Goal: Task Accomplishment & Management: Use online tool/utility

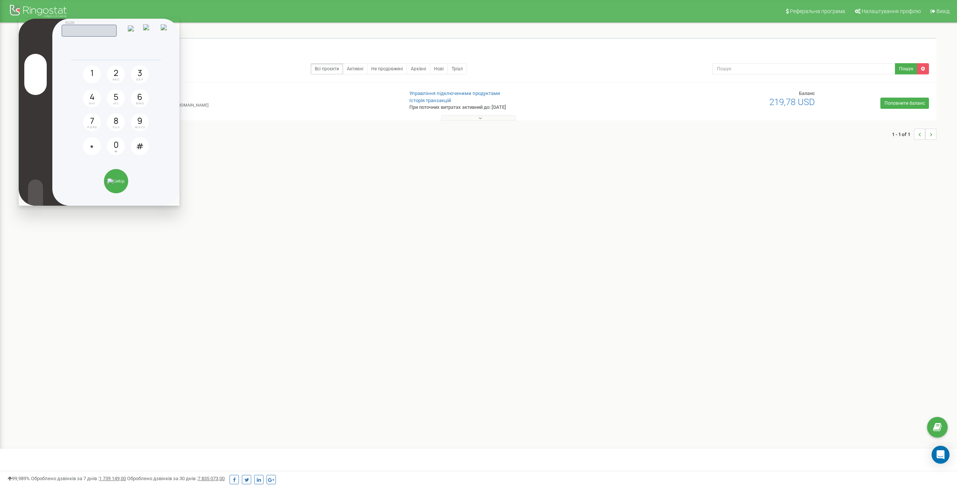
click at [170, 28] on img at bounding box center [166, 29] width 10 height 11
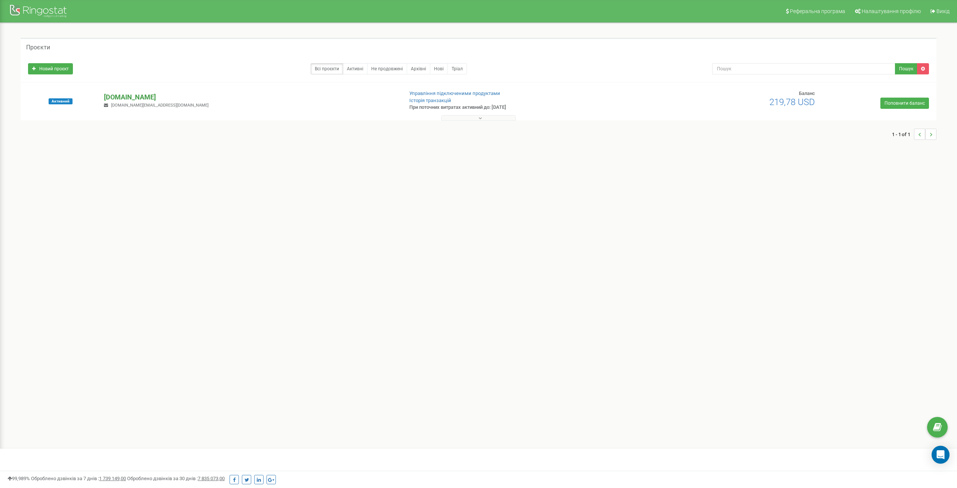
click at [149, 92] on p "[DOMAIN_NAME]" at bounding box center [250, 97] width 293 height 10
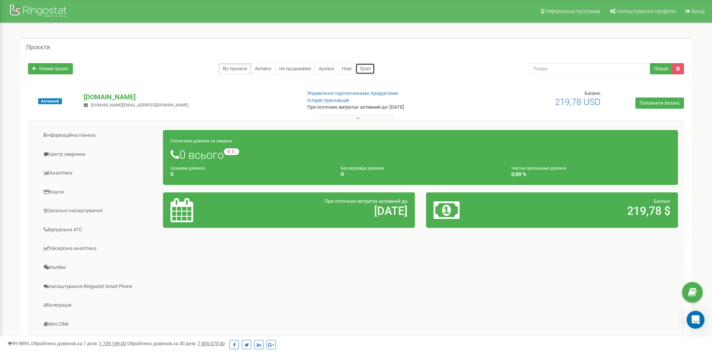
click at [362, 65] on link "Тріал" at bounding box center [365, 68] width 19 height 11
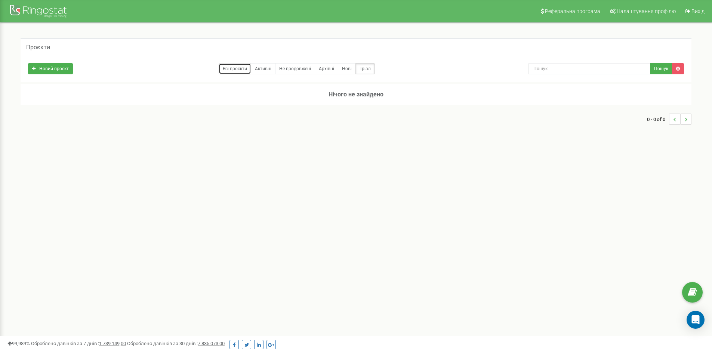
click at [241, 67] on link "Всі проєкти" at bounding box center [235, 68] width 33 height 11
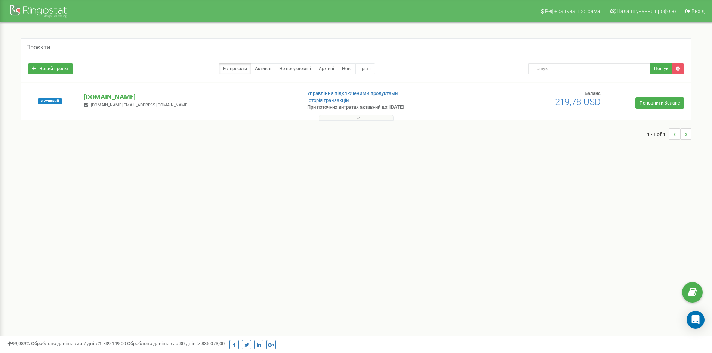
drag, startPoint x: 386, startPoint y: 108, endPoint x: 434, endPoint y: 107, distance: 47.9
click at [434, 107] on p "При поточних витратах активний до: [DATE]" at bounding box center [385, 107] width 156 height 7
click at [351, 118] on button at bounding box center [356, 118] width 75 height 6
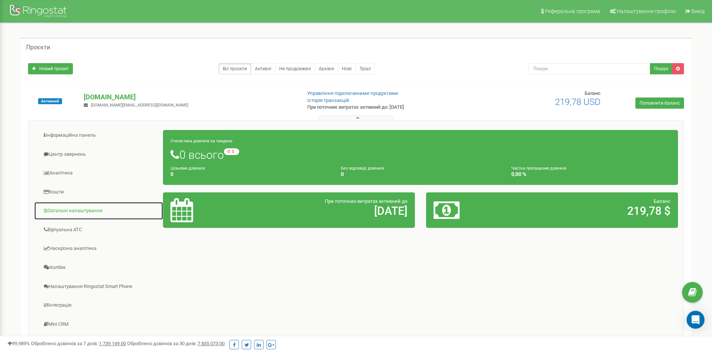
click at [89, 212] on link "Загальні налаштування" at bounding box center [98, 211] width 129 height 18
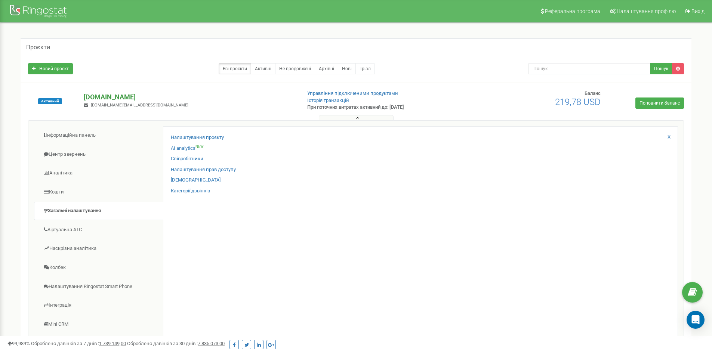
click at [105, 96] on p "[DOMAIN_NAME]" at bounding box center [189, 97] width 211 height 10
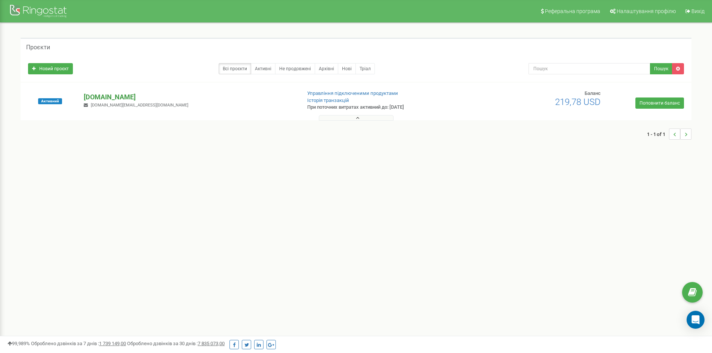
click at [105, 96] on p "[DOMAIN_NAME]" at bounding box center [189, 97] width 211 height 10
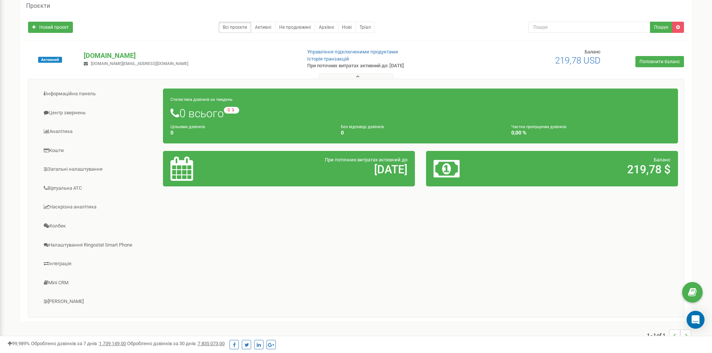
scroll to position [37, 0]
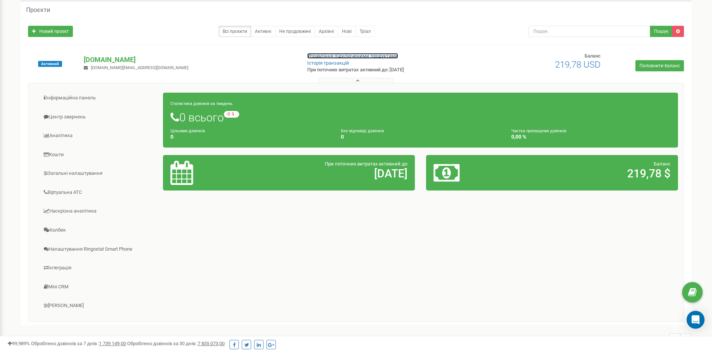
click at [360, 56] on link "Управління підключеними продуктами" at bounding box center [352, 56] width 91 height 6
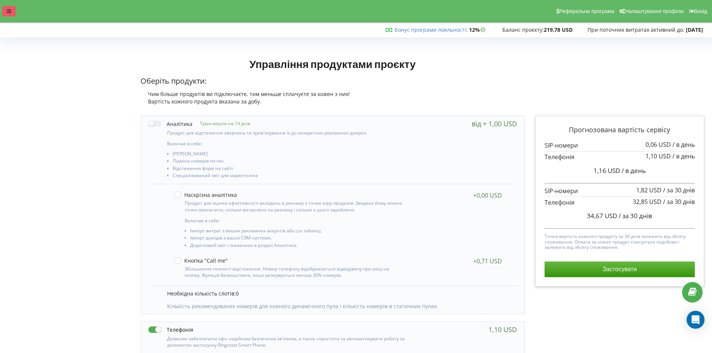
click at [9, 12] on icon at bounding box center [9, 11] width 4 height 5
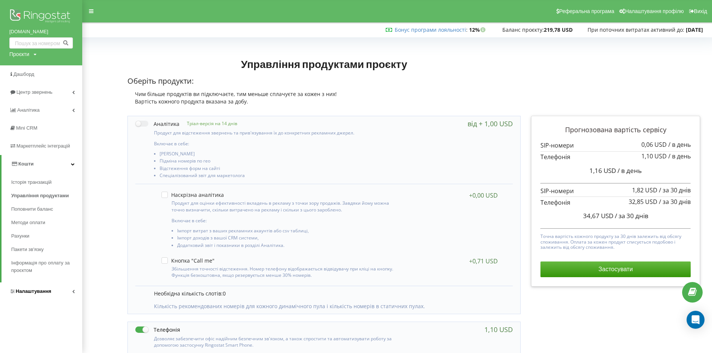
click at [49, 291] on span "Налаштування" at bounding box center [34, 292] width 36 height 6
click at [46, 206] on span "Загальні налаштування" at bounding box center [45, 206] width 55 height 15
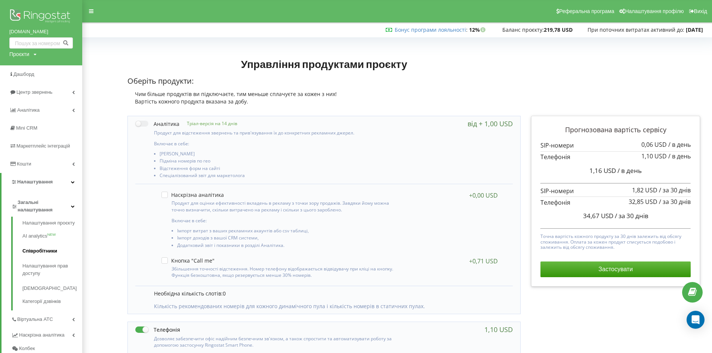
click at [47, 252] on link "Співробітники" at bounding box center [52, 251] width 60 height 15
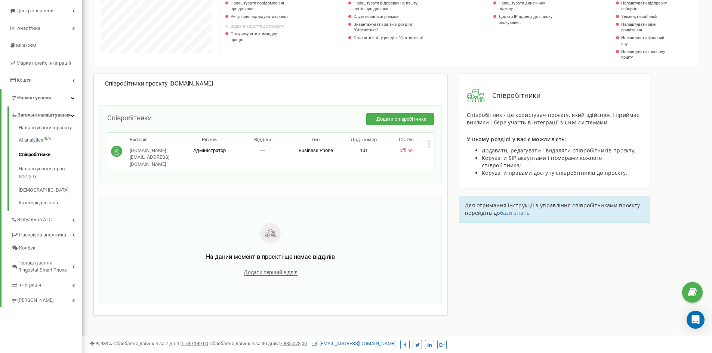
scroll to position [95, 0]
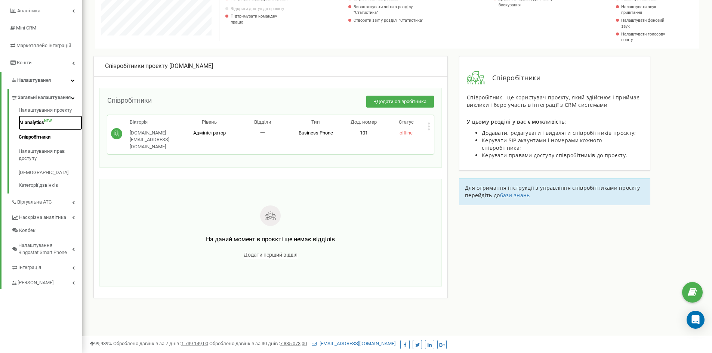
click at [32, 130] on link "AI analytics NEW" at bounding box center [51, 123] width 64 height 15
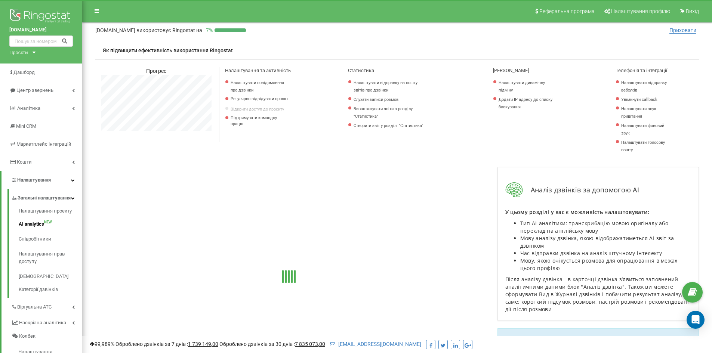
scroll to position [449, 630]
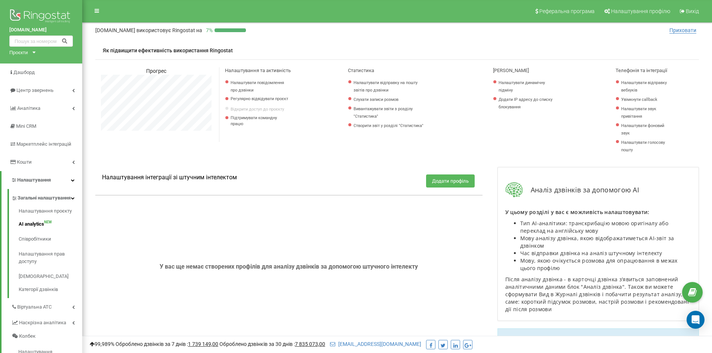
click at [442, 182] on button "Додати профіль" at bounding box center [450, 181] width 49 height 13
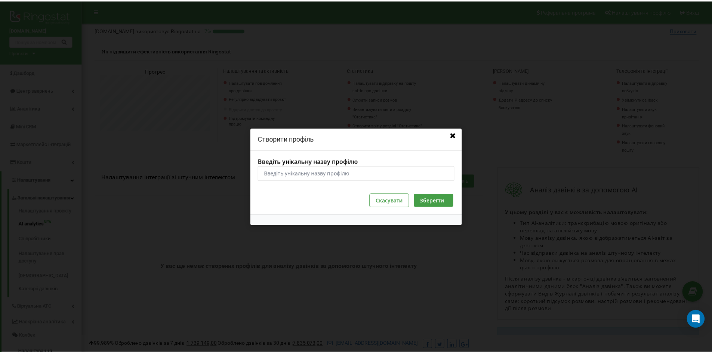
scroll to position [449, 636]
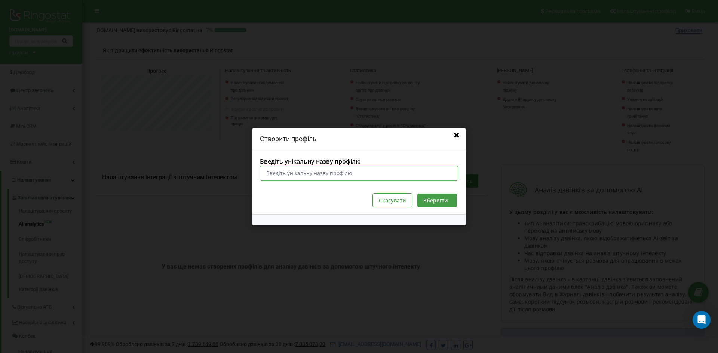
click at [340, 171] on input "Введіть унікальну назву профілю" at bounding box center [359, 173] width 198 height 15
type input "Тестовий"
click at [433, 205] on button "Зберегти" at bounding box center [437, 200] width 40 height 13
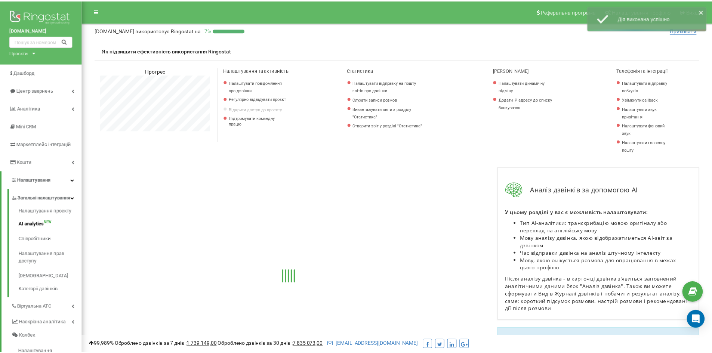
scroll to position [373492, 373311]
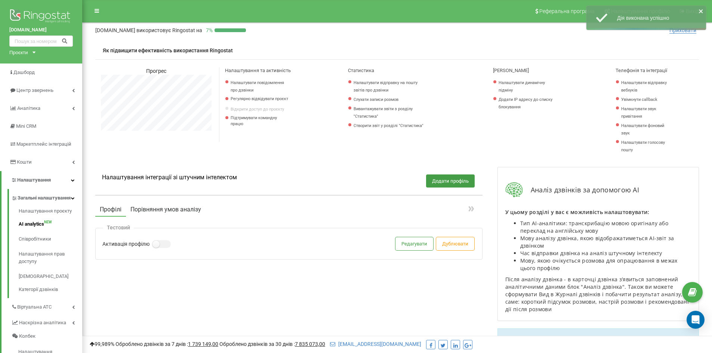
click at [168, 210] on button "Порівняння умов аналізу" at bounding box center [166, 209] width 80 height 13
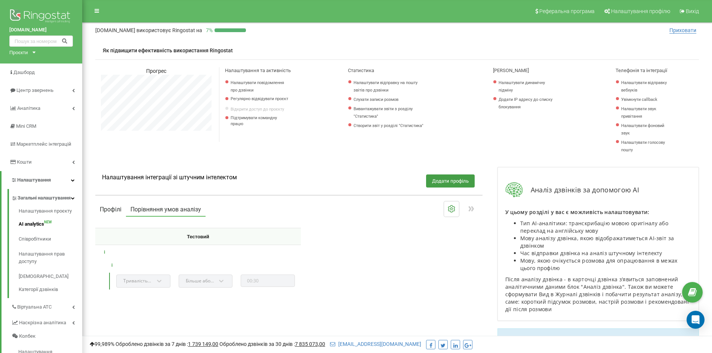
click at [116, 207] on button "Профілі" at bounding box center [110, 209] width 31 height 13
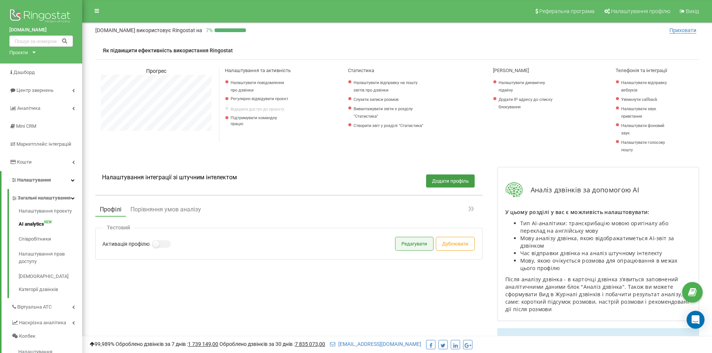
click at [415, 248] on button "Редагувати" at bounding box center [415, 243] width 38 height 13
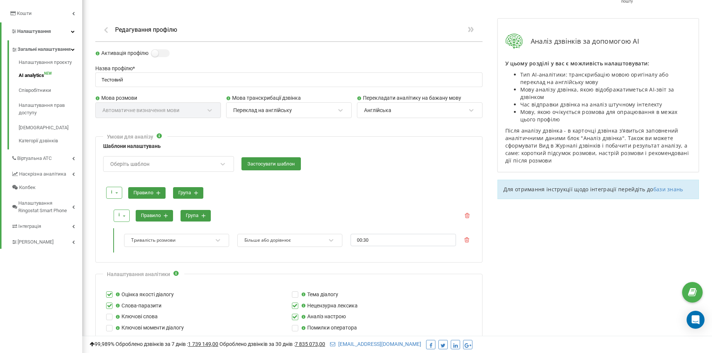
scroll to position [150, 0]
click at [304, 110] on div "Переклад на англійську" at bounding box center [284, 109] width 103 height 13
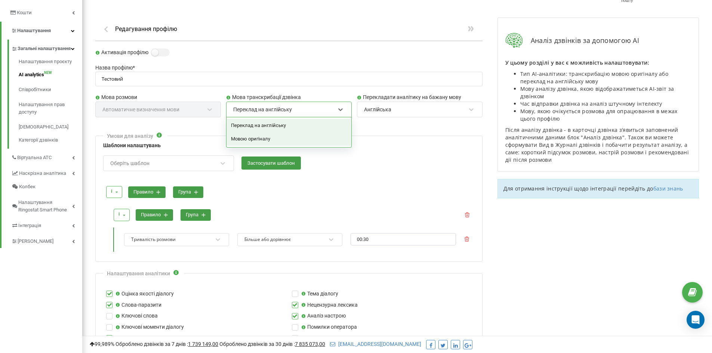
click at [281, 142] on div "Мовою оригіналу" at bounding box center [289, 138] width 125 height 13
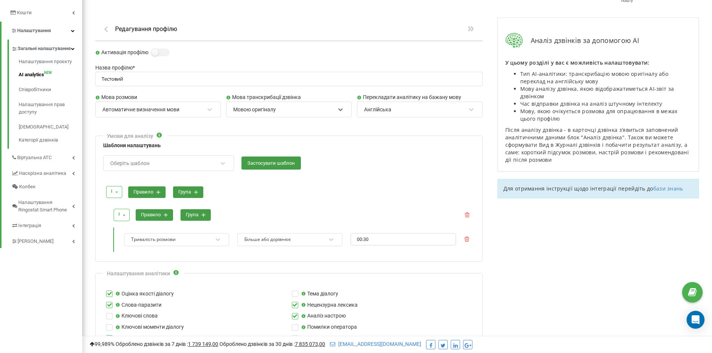
click at [426, 110] on div "Англійська" at bounding box center [414, 109] width 103 height 13
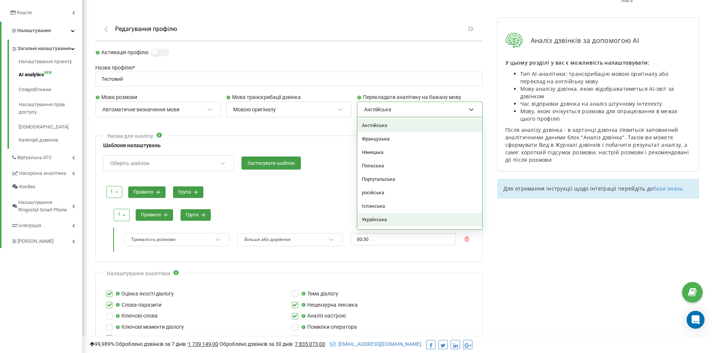
click at [409, 221] on div "Українська" at bounding box center [419, 219] width 125 height 13
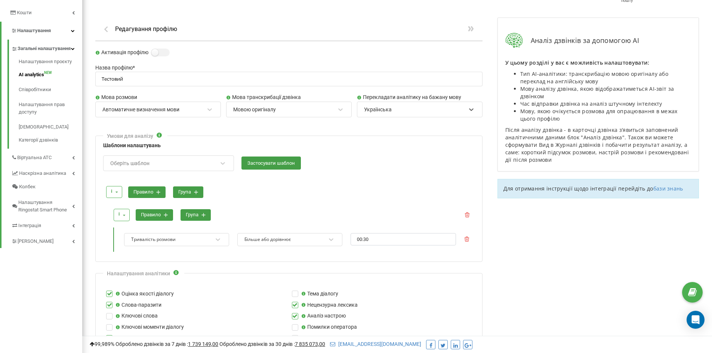
click at [115, 109] on div "Автоматичне визначення мови" at bounding box center [140, 109] width 77 height 7
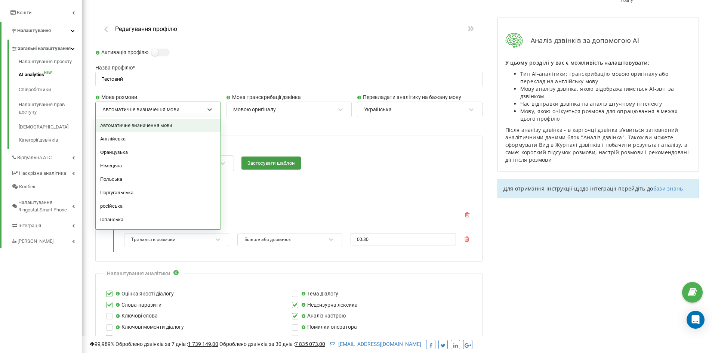
click at [280, 129] on form "Активація профілю Назва профілю * Тестовий Мова розмови option Автоматичне визн…" at bounding box center [288, 349] width 387 height 601
click at [190, 111] on div "Автоматичне визначення мови" at bounding box center [153, 109] width 103 height 13
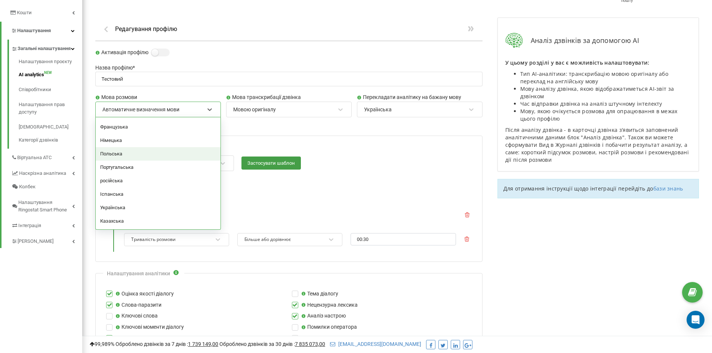
scroll to position [0, 0]
click at [260, 131] on form "Активація профілю Назва профілю * Тестовий Мова розмови option Французька focus…" at bounding box center [288, 349] width 387 height 601
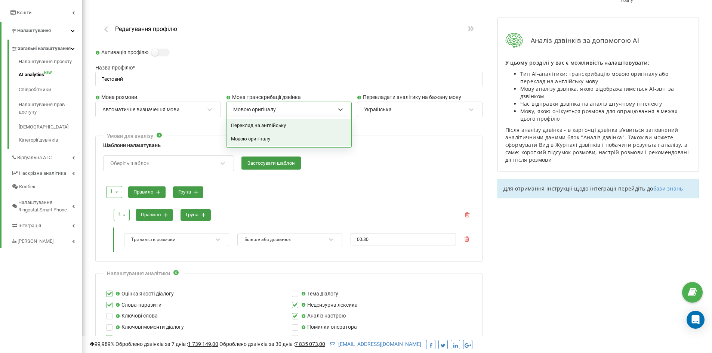
click at [303, 114] on div "Мовою оригіналу" at bounding box center [284, 109] width 103 height 13
click at [391, 143] on label "Шаблони налаштувань" at bounding box center [289, 146] width 372 height 8
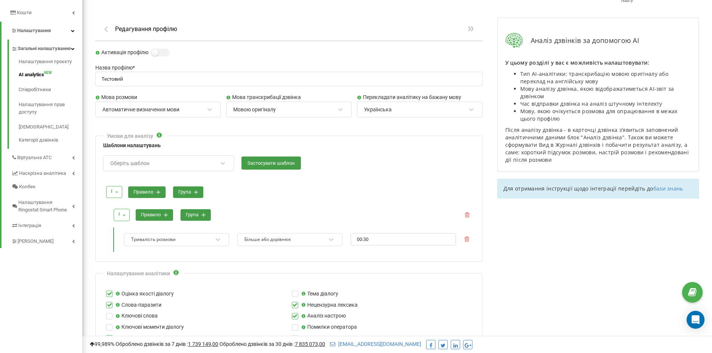
click at [305, 107] on div "Мовою оригіналу" at bounding box center [284, 109] width 103 height 13
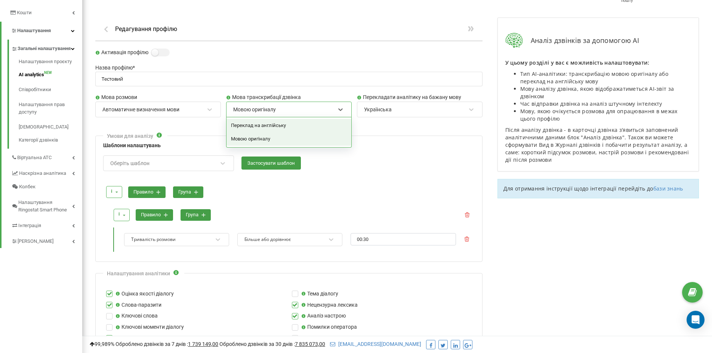
click at [361, 126] on form "Активація профілю Назва профілю * Тестовий Мова розмови Автоматичне визначення …" at bounding box center [288, 349] width 387 height 601
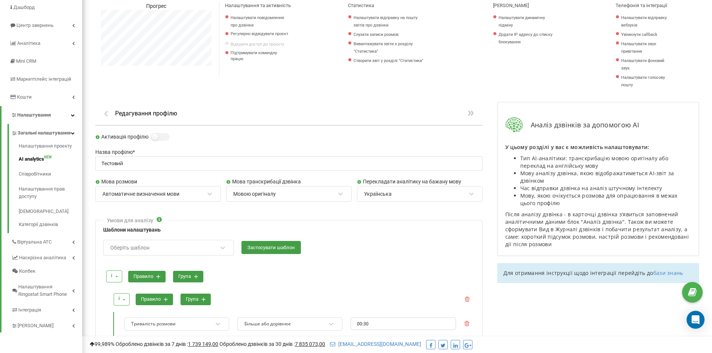
scroll to position [150, 0]
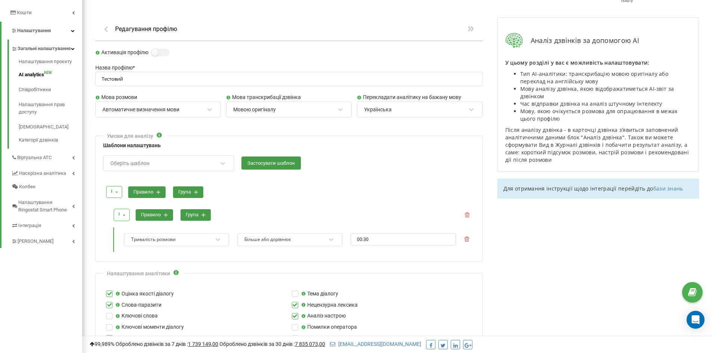
click at [264, 105] on div "Мовою оригіналу" at bounding box center [284, 109] width 103 height 13
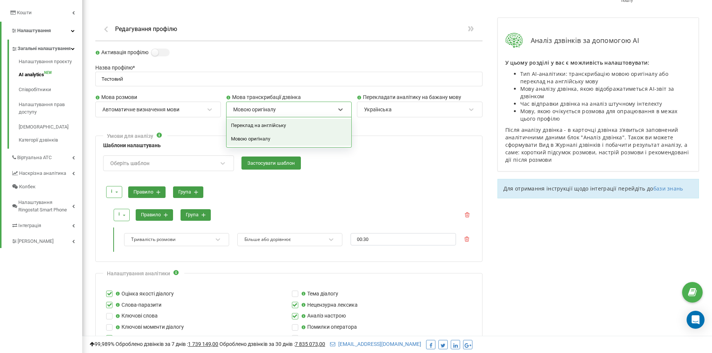
click at [364, 130] on form "Активація профілю Назва профілю * Тестовий Мова розмови Автоматичне визначення …" at bounding box center [288, 349] width 387 height 601
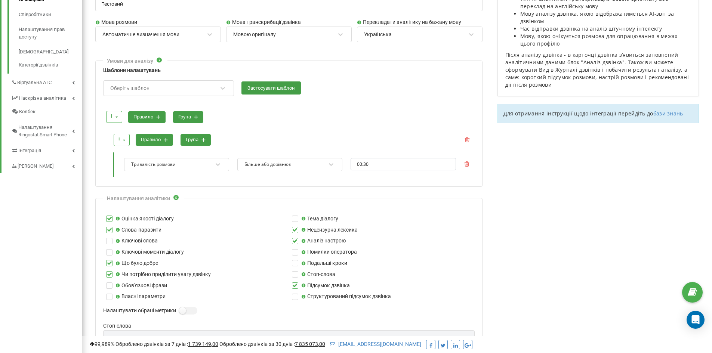
scroll to position [224, 0]
click at [531, 223] on div "Аналіз дзвінків за допомогою AI У цьому розділі у вас є можливість налаштовуват…" at bounding box center [598, 287] width 217 height 704
click at [217, 93] on div "Оберіть шаблон" at bounding box center [164, 88] width 108 height 13
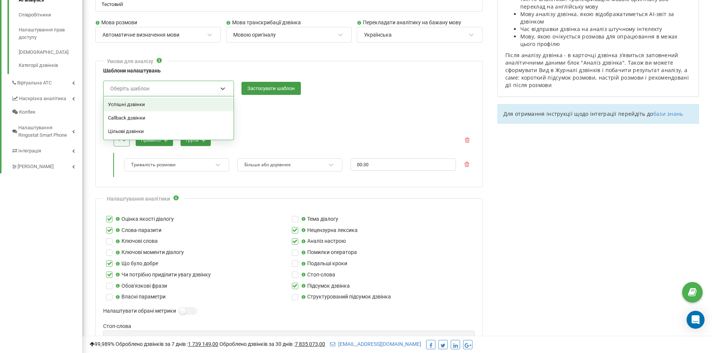
click at [196, 104] on div "Успішні дзвінки" at bounding box center [169, 104] width 130 height 13
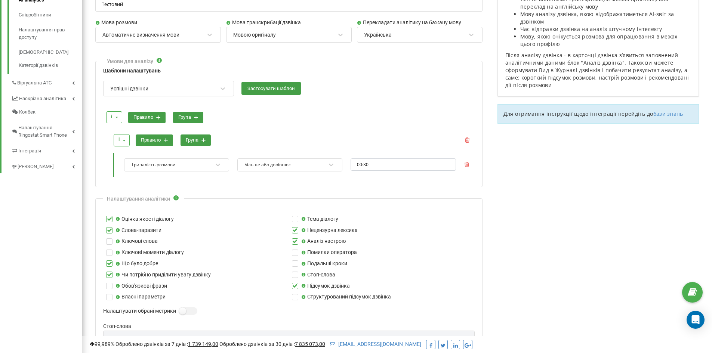
click at [156, 117] on button "правило" at bounding box center [146, 118] width 37 height 12
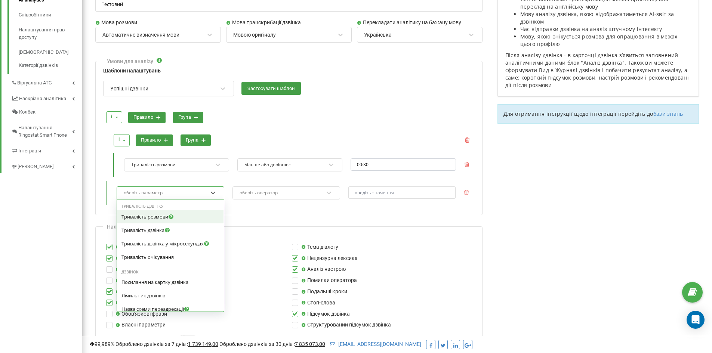
click at [208, 191] on div "оберіть параметр" at bounding box center [165, 193] width 85 height 10
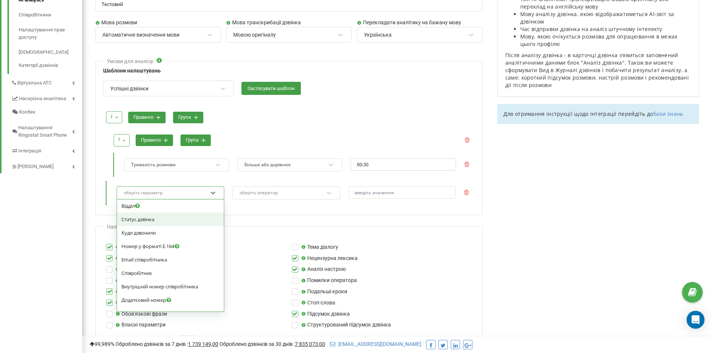
scroll to position [187, 0]
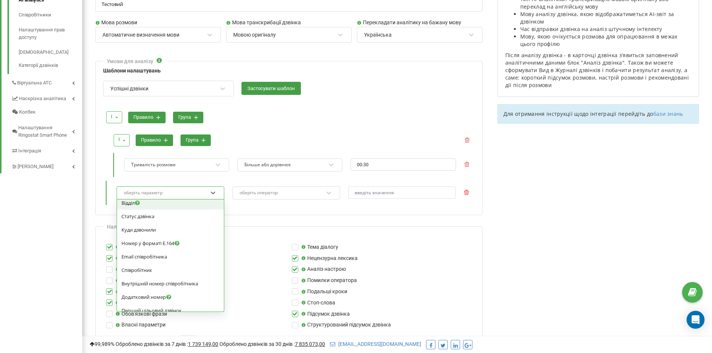
click at [467, 194] on icon at bounding box center [466, 192] width 5 height 5
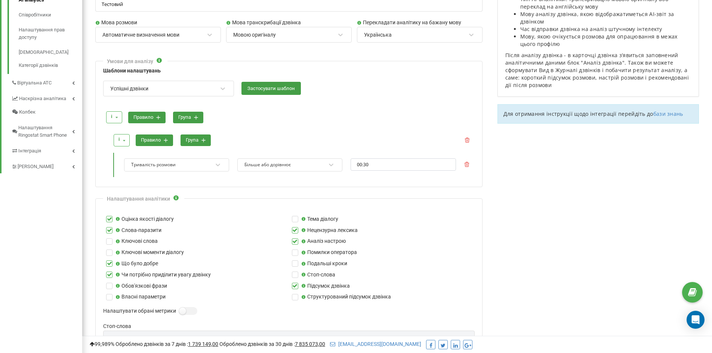
click at [194, 118] on button "група" at bounding box center [188, 118] width 30 height 12
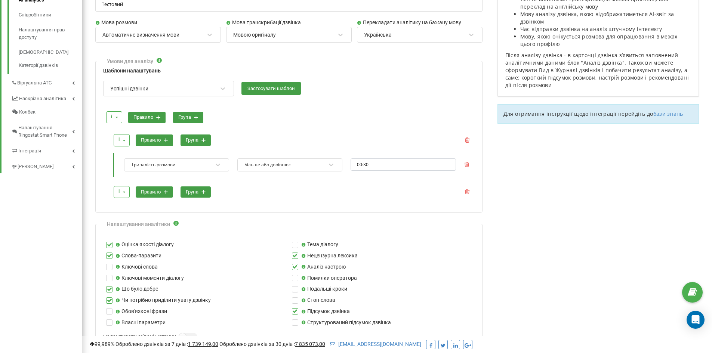
click at [162, 192] on button "правило" at bounding box center [154, 193] width 37 height 12
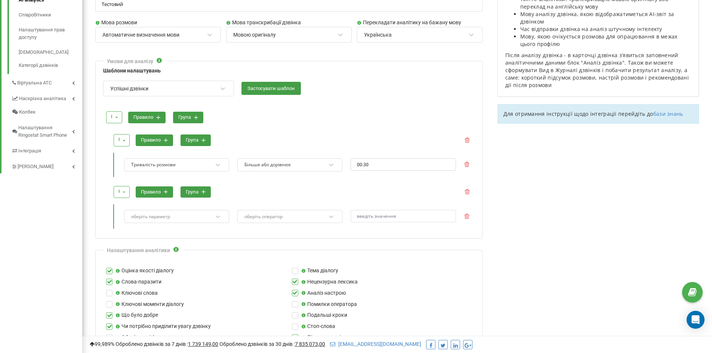
click at [197, 196] on button "група" at bounding box center [196, 193] width 30 height 12
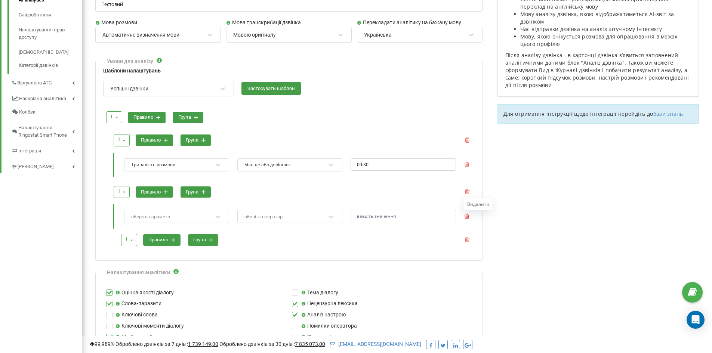
click at [469, 218] on icon at bounding box center [466, 216] width 5 height 5
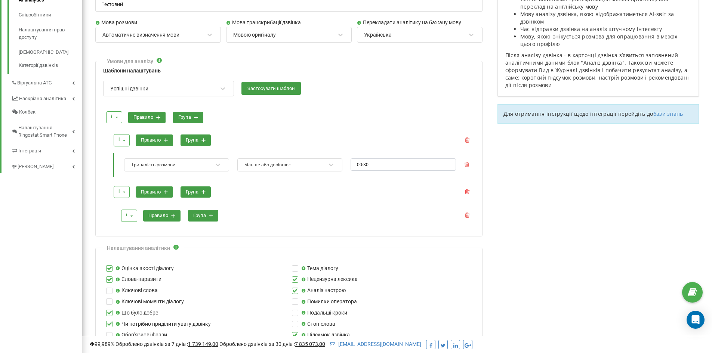
click at [468, 193] on icon at bounding box center [467, 191] width 5 height 5
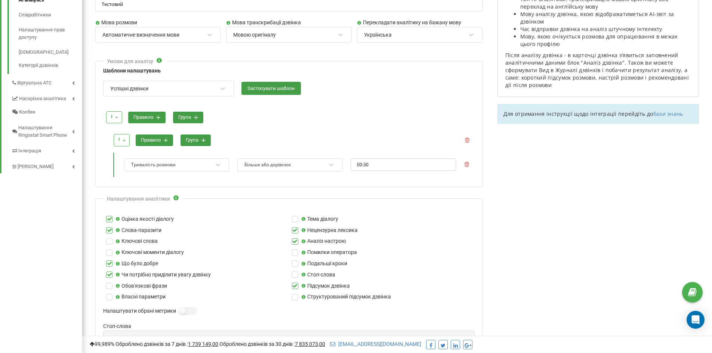
scroll to position [373076, 373311]
click at [196, 142] on button "група" at bounding box center [196, 141] width 30 height 12
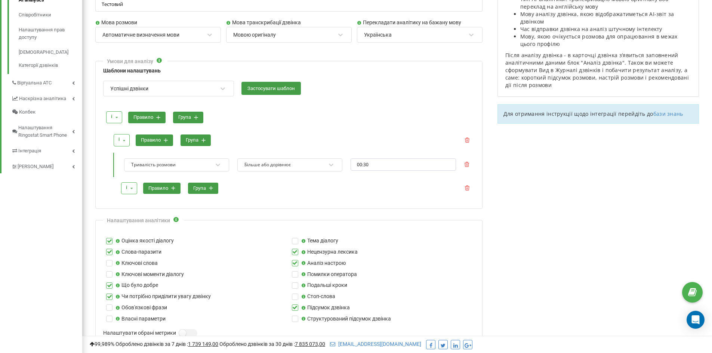
click at [156, 191] on button "правило" at bounding box center [161, 189] width 37 height 12
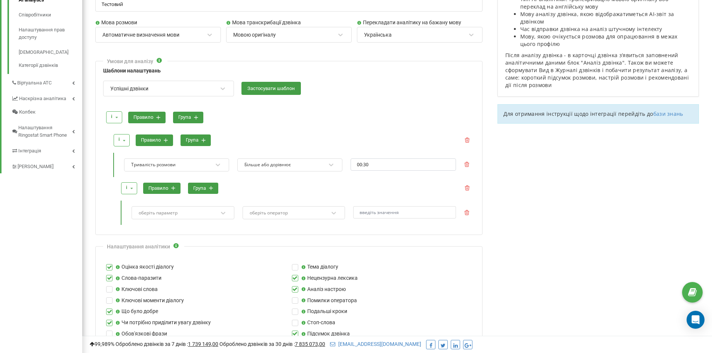
scroll to position [912, 630]
click at [466, 187] on icon at bounding box center [467, 187] width 5 height 5
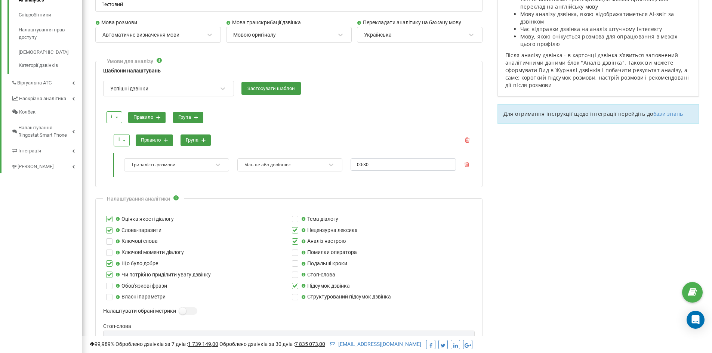
click at [151, 140] on button "правило" at bounding box center [154, 141] width 37 height 12
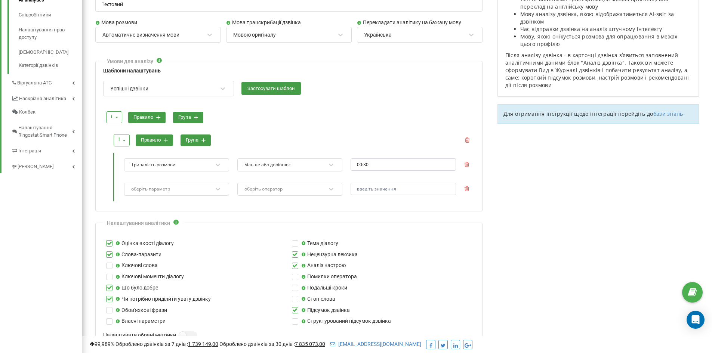
click at [151, 140] on button "правило" at bounding box center [154, 141] width 37 height 12
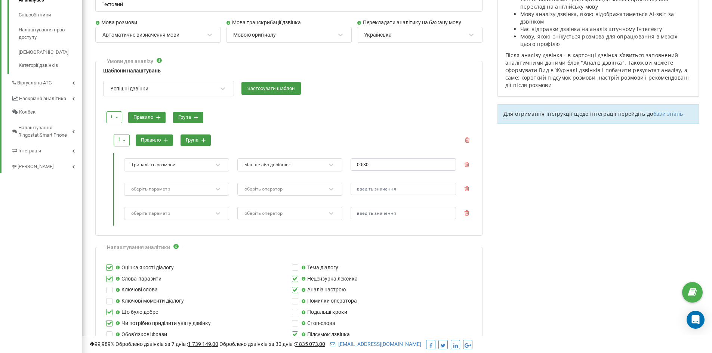
scroll to position [913, 630]
click at [151, 140] on button "правило" at bounding box center [154, 141] width 37 height 12
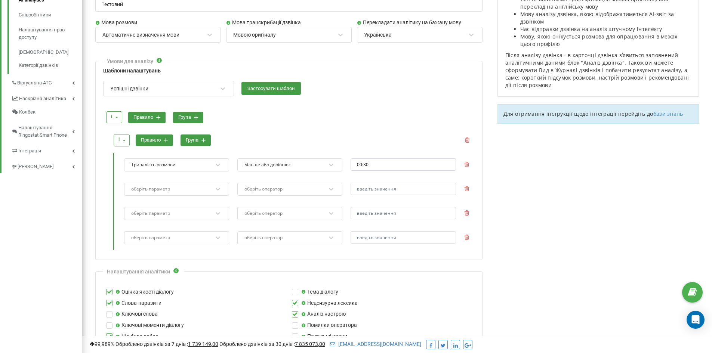
click at [124, 141] on icon at bounding box center [123, 141] width 9 height 12
click at [197, 139] on button "група" at bounding box center [196, 141] width 30 height 12
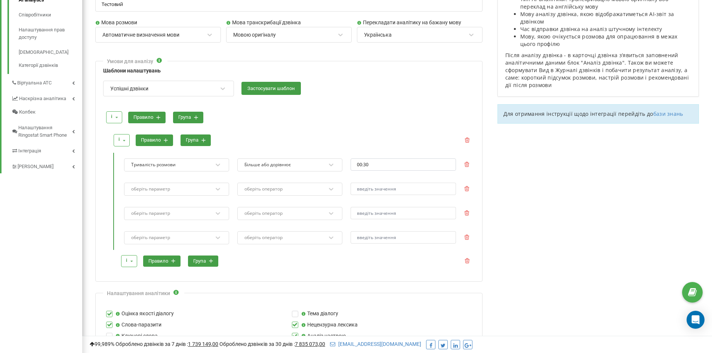
click at [132, 258] on icon at bounding box center [131, 262] width 9 height 12
click at [138, 286] on div "або" at bounding box center [132, 286] width 21 height 13
click at [183, 261] on button "правило" at bounding box center [168, 262] width 37 height 12
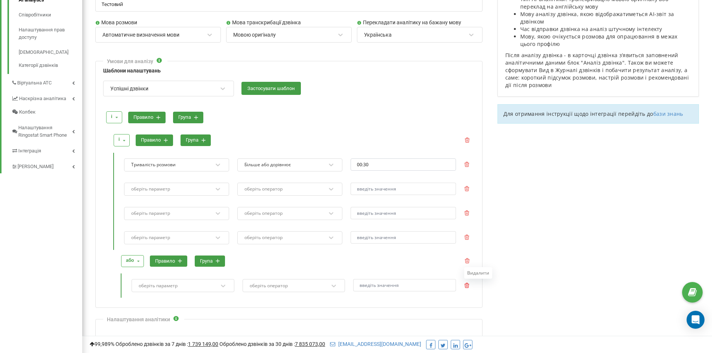
click at [467, 286] on icon at bounding box center [466, 285] width 5 height 5
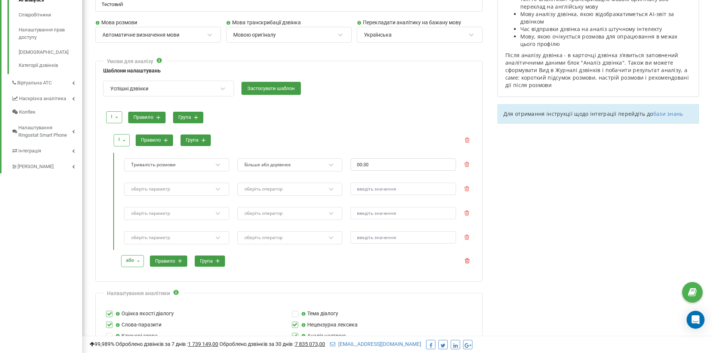
click at [468, 263] on icon at bounding box center [467, 260] width 5 height 5
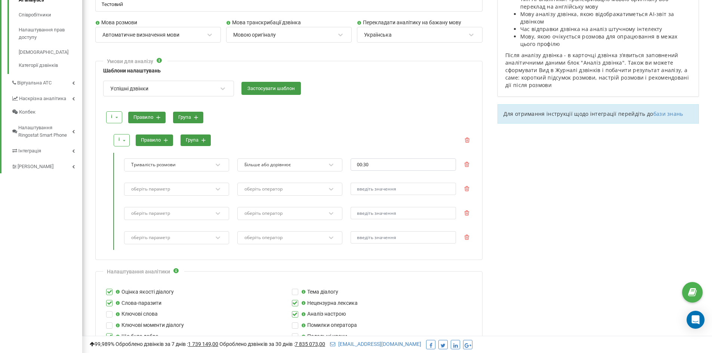
drag, startPoint x: 466, startPoint y: 240, endPoint x: 471, endPoint y: 217, distance: 23.8
click at [466, 239] on icon at bounding box center [466, 237] width 5 height 5
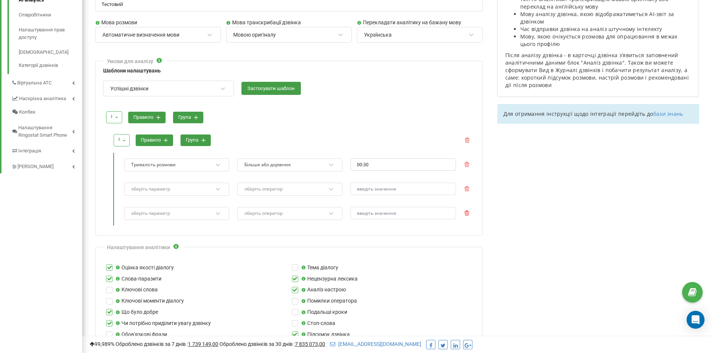
click at [468, 213] on icon at bounding box center [466, 213] width 5 height 5
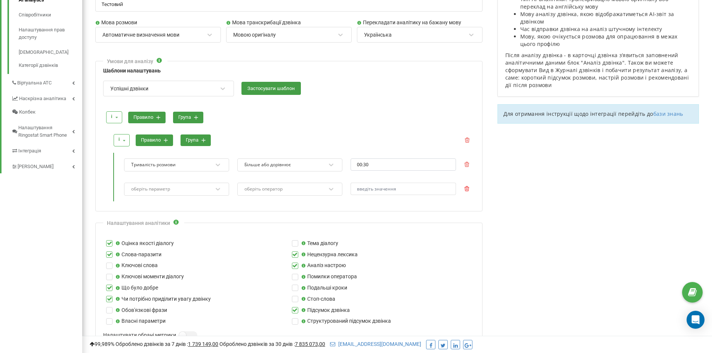
click at [467, 188] on icon at bounding box center [466, 188] width 5 height 5
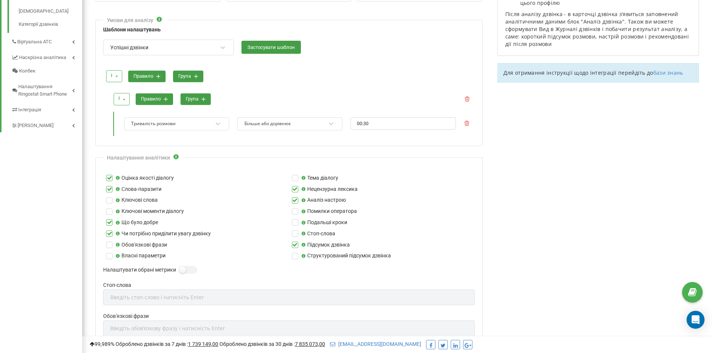
scroll to position [262, 0]
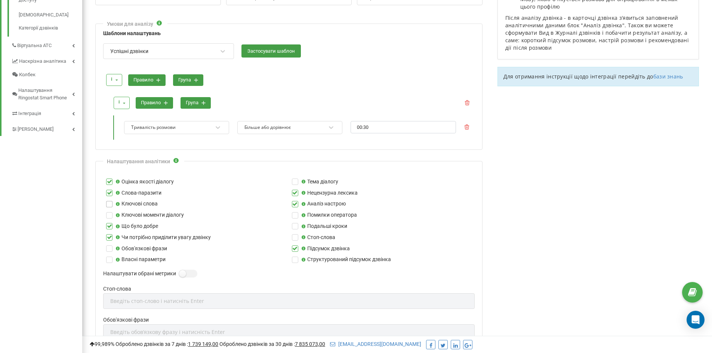
click at [109, 201] on label at bounding box center [109, 201] width 6 height 0
click at [0, 0] on input "Ключові слова" at bounding box center [0, 0] width 0 height 0
click at [109, 201] on label at bounding box center [109, 201] width 6 height 0
click at [0, 0] on input "Ключові слова" at bounding box center [0, 0] width 0 height 0
click at [111, 212] on label at bounding box center [109, 212] width 6 height 0
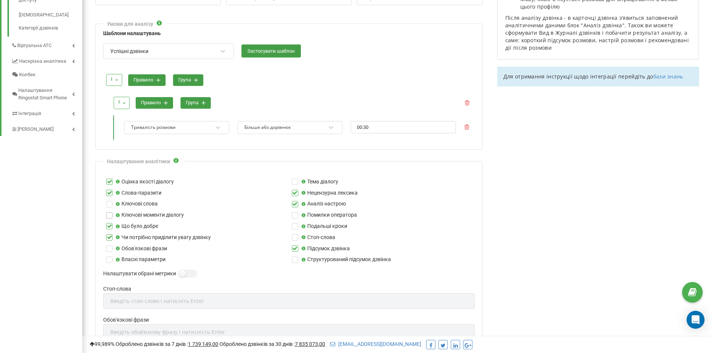
click at [0, 0] on input "Ключові моменти діалогу" at bounding box center [0, 0] width 0 height 0
click at [117, 227] on icon at bounding box center [118, 227] width 4 height 4
click at [0, 0] on input "Що було добре" at bounding box center [0, 0] width 0 height 0
click at [109, 246] on label at bounding box center [109, 246] width 6 height 0
click at [0, 0] on input "Обов'язкові фрази" at bounding box center [0, 0] width 0 height 0
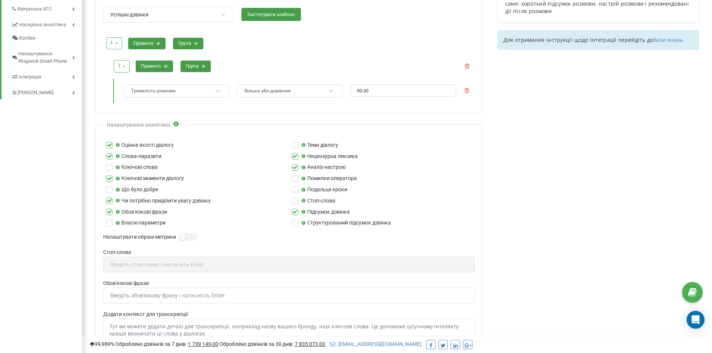
scroll to position [299, 0]
click at [108, 220] on label at bounding box center [109, 220] width 6 height 0
click at [0, 0] on input "Власні параметри" at bounding box center [0, 0] width 0 height 0
click at [295, 153] on label at bounding box center [295, 153] width 6 height 0
click at [0, 0] on input "Нецензурна лексика" at bounding box center [0, 0] width 0 height 0
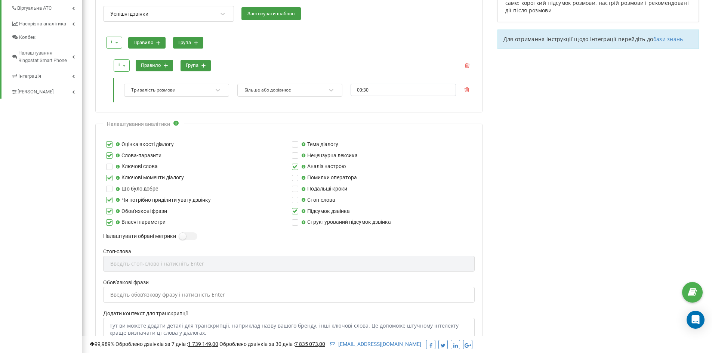
click at [297, 175] on label at bounding box center [295, 175] width 6 height 0
click at [0, 0] on input "Помилки оператора" at bounding box center [0, 0] width 0 height 0
click at [295, 186] on label at bounding box center [295, 186] width 6 height 0
click at [0, 0] on input "Подальші кроки" at bounding box center [0, 0] width 0 height 0
click at [185, 233] on label at bounding box center [182, 233] width 6 height 1
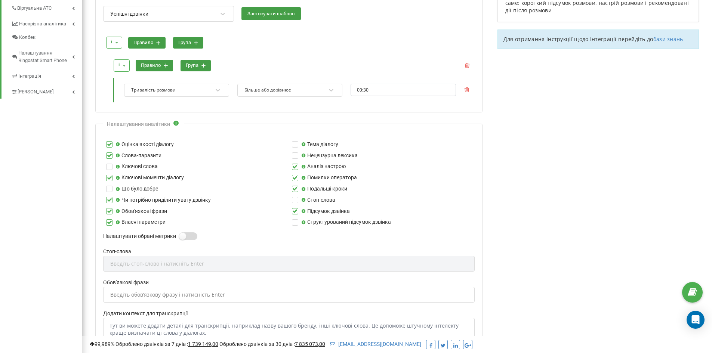
click at [0, 0] on input "Налаштувати обрані метрики" at bounding box center [0, 0] width 0 height 0
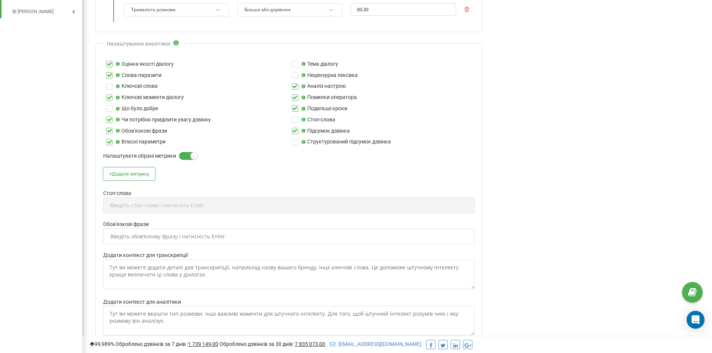
scroll to position [411, 0]
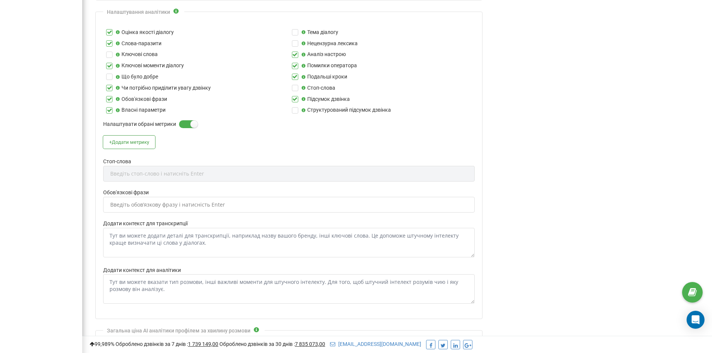
click at [147, 171] on div "Стоп-слова Введіть стоп-слово і натисніть Enter" at bounding box center [289, 173] width 372 height 31
click at [147, 174] on div "Стоп-слова Введіть стоп-слово і натисніть Enter" at bounding box center [289, 173] width 372 height 31
click at [126, 206] on div "Введіть обовʼязкову фразу і натисність Enter" at bounding box center [167, 204] width 115 height 5
click at [129, 204] on div "Введіть обовʼязкову фразу і натисність Enter" at bounding box center [167, 204] width 115 height 5
click at [176, 204] on div "Введіть обовʼязкову фразу і натисність Enter" at bounding box center [167, 204] width 115 height 5
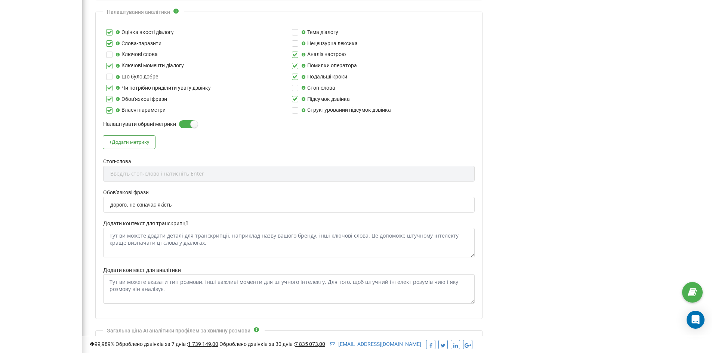
type input "дорого, не означає якість"
click at [174, 242] on textarea "Додати контекст для транскрипції" at bounding box center [289, 243] width 372 height 30
click at [139, 206] on div "Введіть обовʼязкову фразу і натисність Enter" at bounding box center [167, 204] width 115 height 5
type input "дорого не означає якість"
click at [151, 239] on textarea "Додати контекст для транскрипції" at bounding box center [289, 243] width 372 height 30
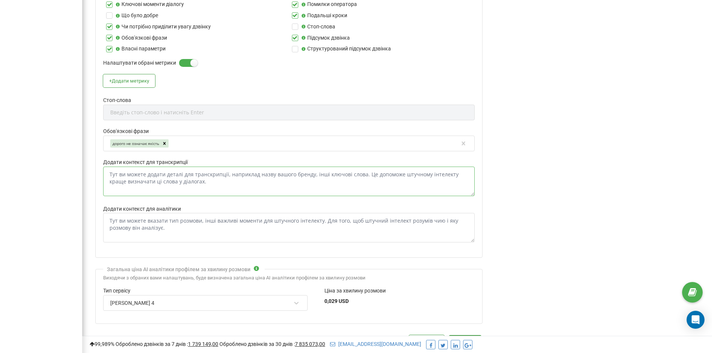
scroll to position [486, 0]
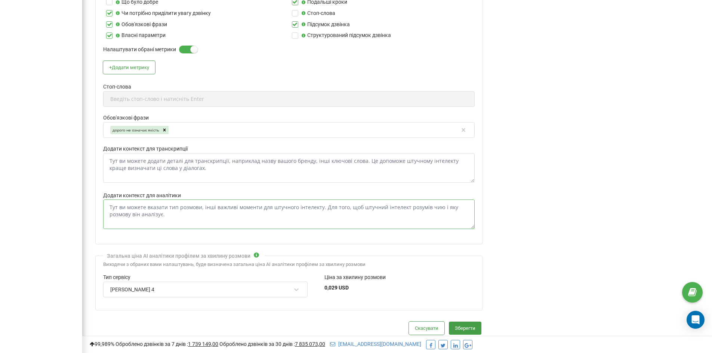
click at [157, 208] on textarea "Додати контекст для аналітики" at bounding box center [289, 215] width 372 height 30
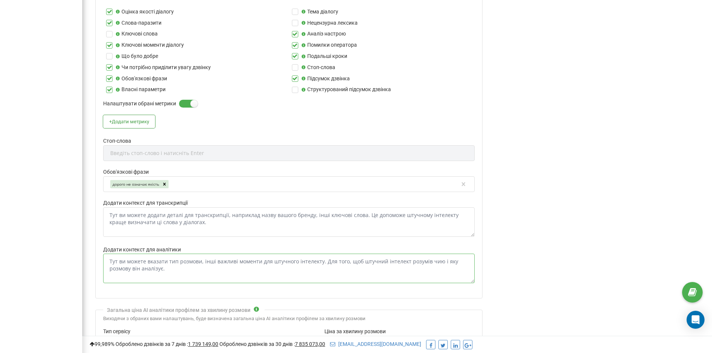
scroll to position [411, 0]
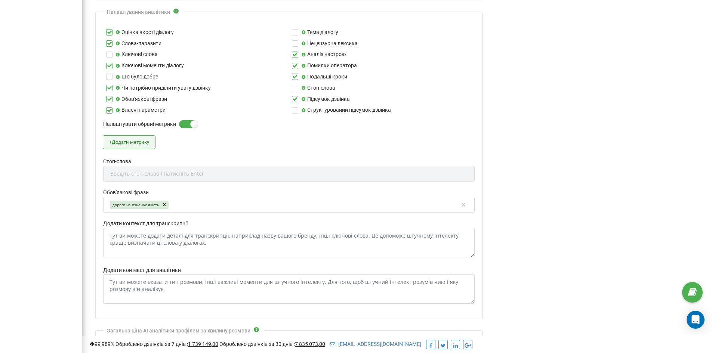
click at [141, 146] on button "+ Додати метрику" at bounding box center [129, 142] width 52 height 13
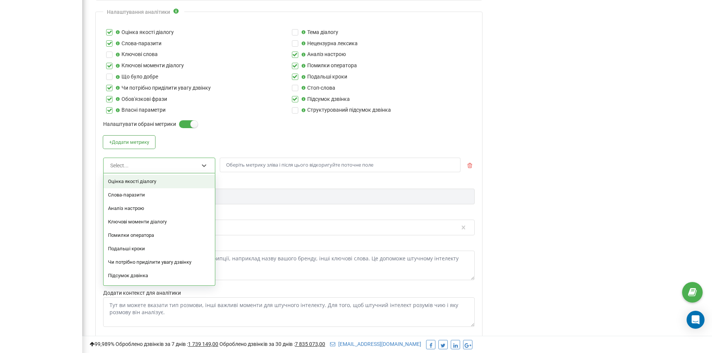
click at [148, 165] on div "Select..." at bounding box center [155, 165] width 90 height 13
click at [148, 193] on div "Слова-паразити" at bounding box center [159, 194] width 111 height 13
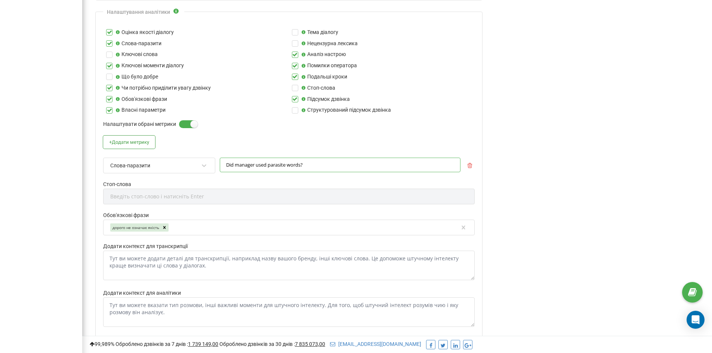
click at [252, 166] on input "Did manager used parasite words?" at bounding box center [340, 165] width 241 height 15
click at [200, 167] on div at bounding box center [204, 166] width 10 height 10
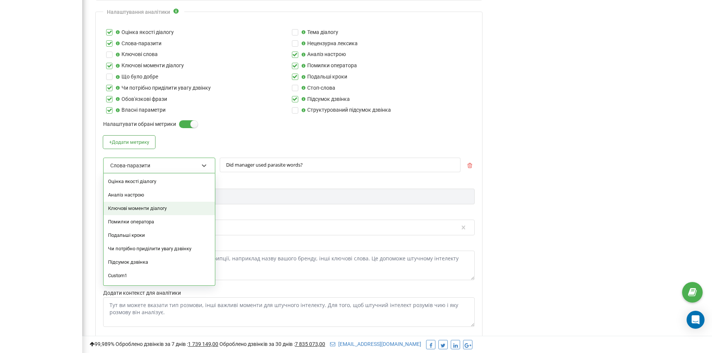
click at [157, 211] on div "Ключові моменти діалогу" at bounding box center [159, 208] width 111 height 13
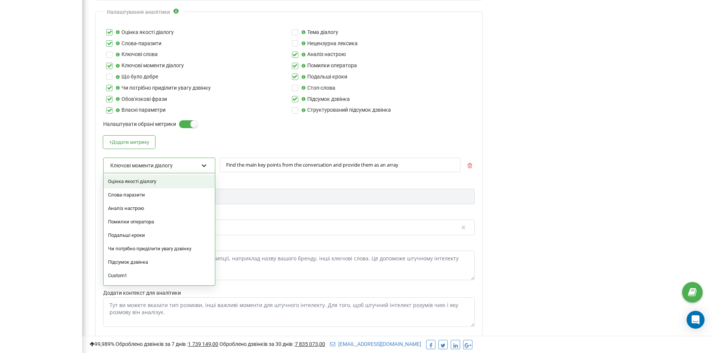
click at [206, 166] on icon at bounding box center [203, 165] width 7 height 7
click at [129, 271] on div "Custom1" at bounding box center [159, 275] width 111 height 13
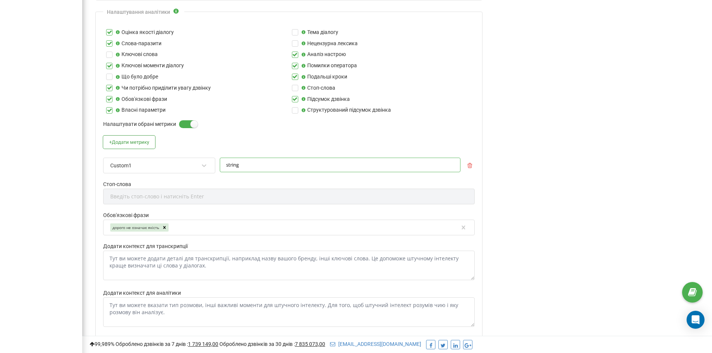
click at [254, 168] on input "string" at bounding box center [340, 165] width 241 height 15
drag, startPoint x: 253, startPoint y: 166, endPoint x: 207, endPoint y: 165, distance: 46.0
click at [207, 165] on div "Custom1 string" at bounding box center [289, 169] width 372 height 23
type input "Чи обробляв менеджер заперечення?"
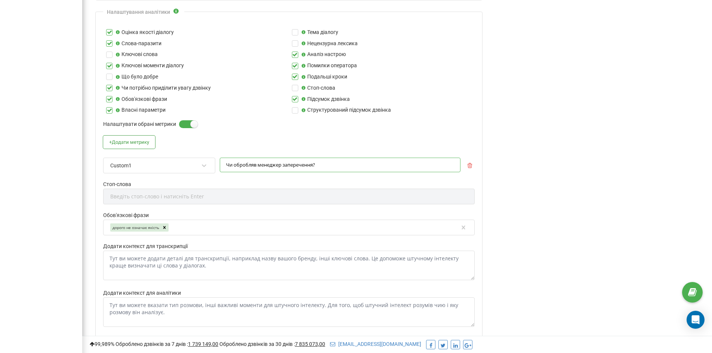
scroll to position [937, 630]
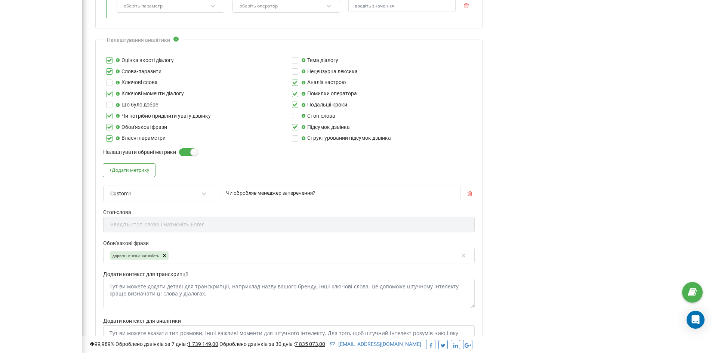
click at [276, 211] on label "Стоп-слова" at bounding box center [289, 213] width 372 height 8
click at [117, 171] on button "+ Додати метрику" at bounding box center [129, 170] width 52 height 13
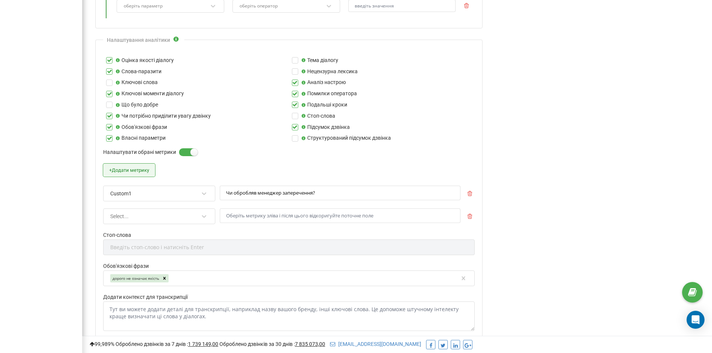
scroll to position [960, 630]
click at [129, 212] on div "Select..." at bounding box center [155, 216] width 90 height 13
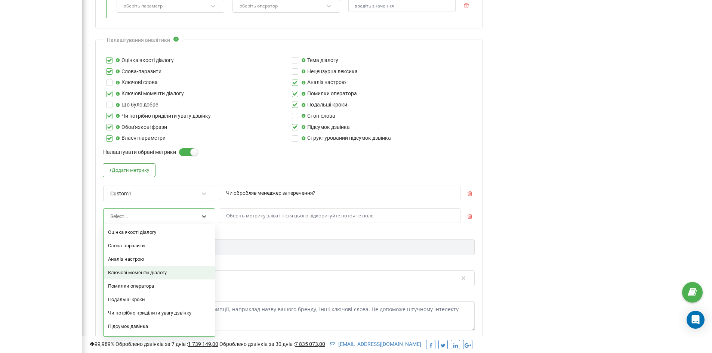
scroll to position [25, 0]
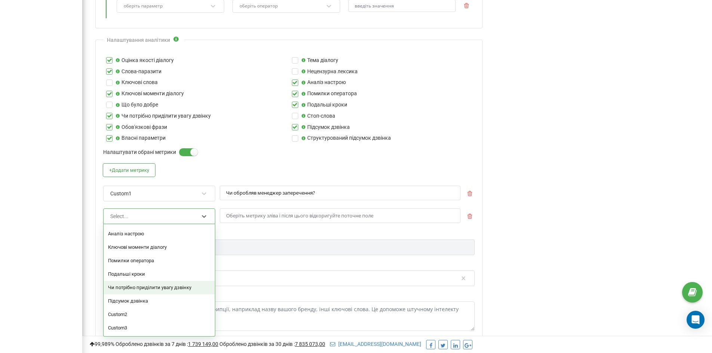
click at [146, 291] on div "Чи потрібно приділити увагу дзвінку" at bounding box center [159, 287] width 111 height 13
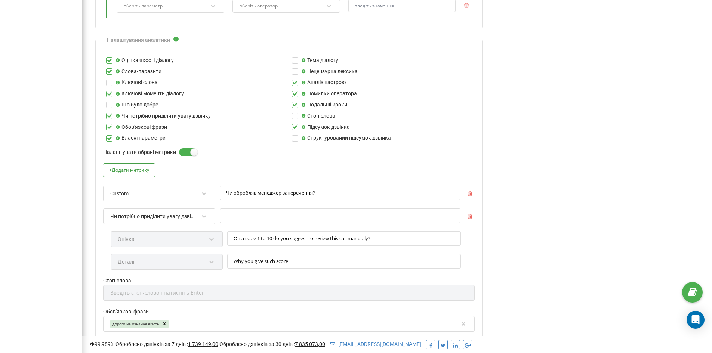
scroll to position [1006, 630]
drag, startPoint x: 254, startPoint y: 262, endPoint x: 302, endPoint y: 262, distance: 47.9
click at [302, 262] on input "Why you give such score?" at bounding box center [344, 261] width 234 height 15
click at [142, 216] on div "Чи потрібно приділити увагу дзвінку" at bounding box center [153, 216] width 87 height 7
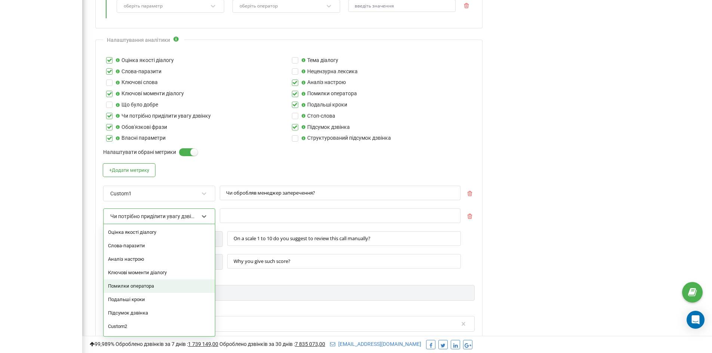
click at [142, 288] on div "Помилки оператора" at bounding box center [159, 286] width 111 height 13
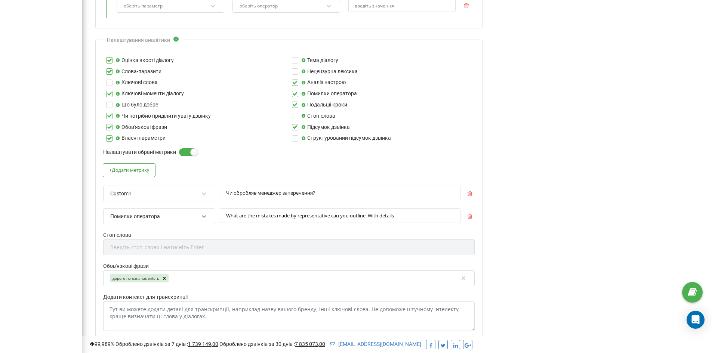
click at [209, 217] on div at bounding box center [204, 217] width 10 height 10
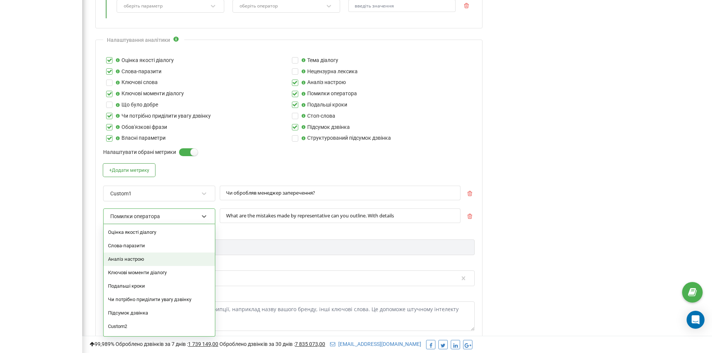
click at [174, 260] on div "Аналіз настрою" at bounding box center [159, 259] width 111 height 13
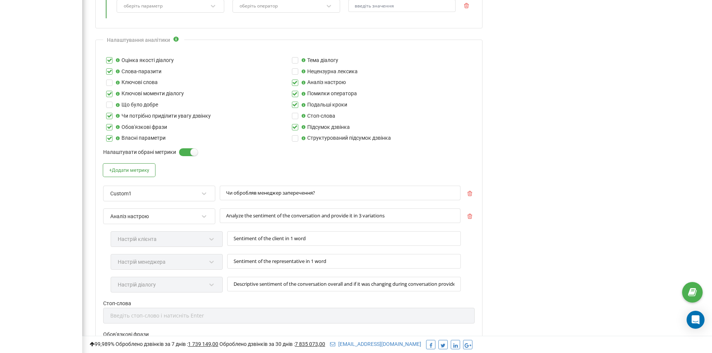
click at [162, 221] on div "Аналіз настрою" at bounding box center [155, 216] width 90 height 13
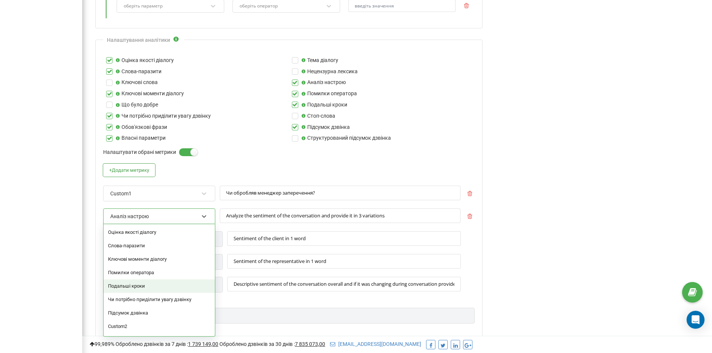
click at [152, 286] on div "Подальші кроки" at bounding box center [159, 286] width 111 height 13
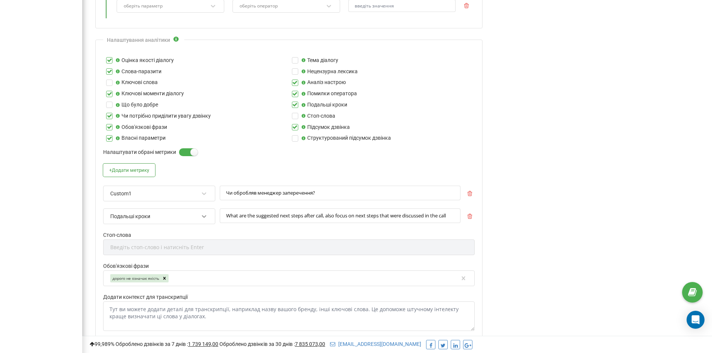
click at [206, 216] on icon at bounding box center [204, 216] width 4 height 3
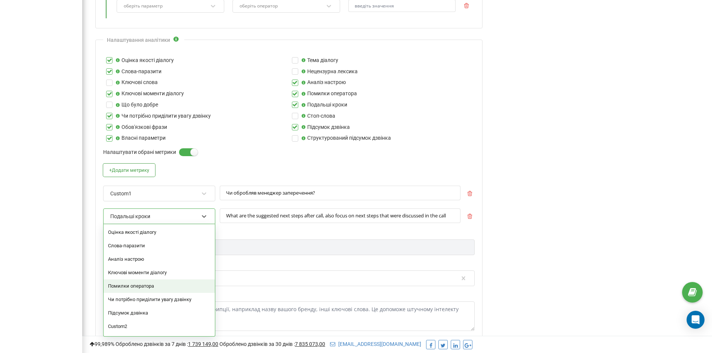
click at [150, 288] on div "Помилки оператора" at bounding box center [159, 286] width 111 height 13
click at [173, 216] on div "Помилки оператора" at bounding box center [155, 216] width 90 height 13
click at [273, 228] on div at bounding box center [340, 226] width 241 height 7
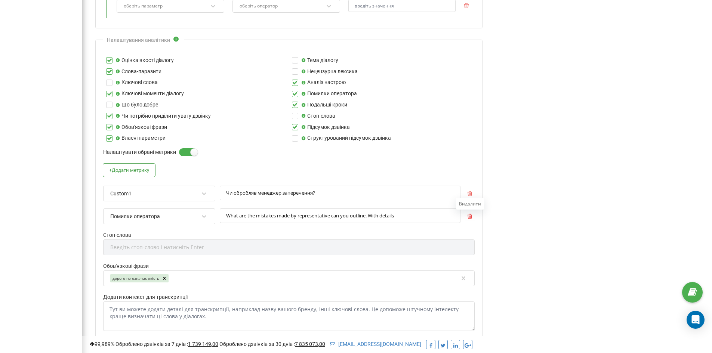
click at [471, 215] on icon "button" at bounding box center [469, 216] width 5 height 5
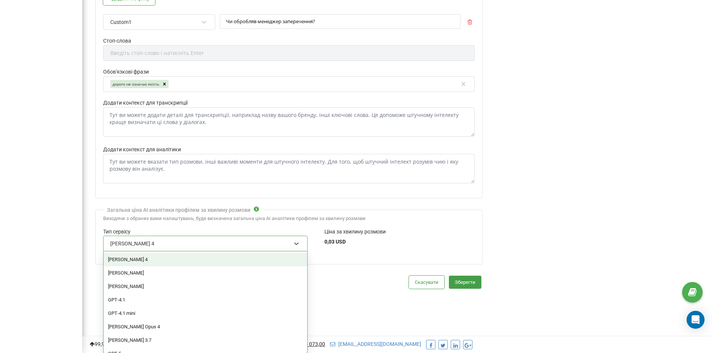
scroll to position [373004, 373314]
click at [244, 245] on div "Claude Sonnet 4" at bounding box center [201, 243] width 182 height 13
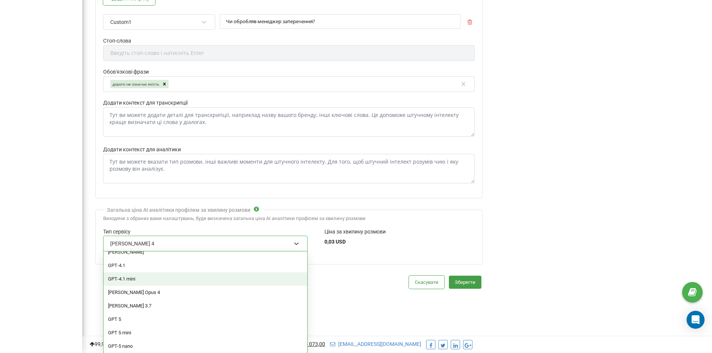
scroll to position [63, 0]
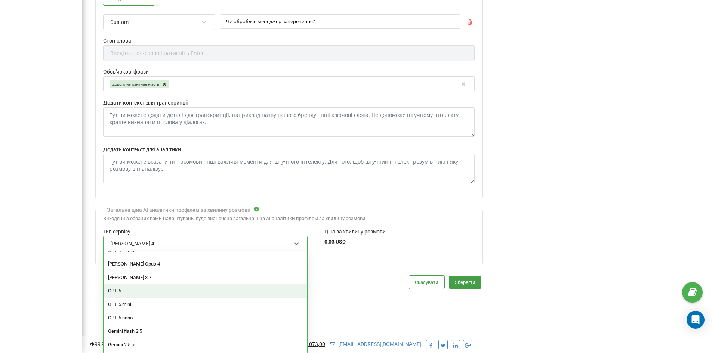
click at [180, 290] on div "GPT 5" at bounding box center [206, 291] width 204 height 13
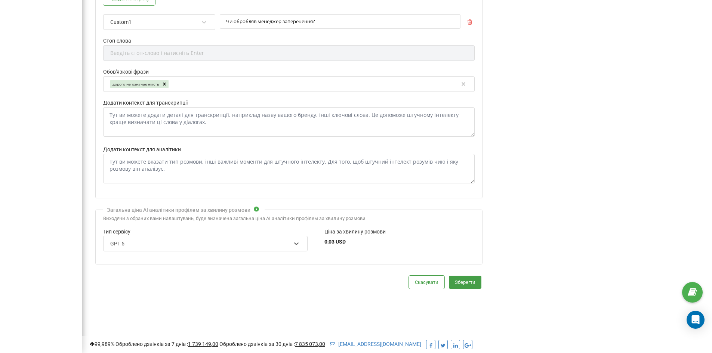
scroll to position [373004, 373314]
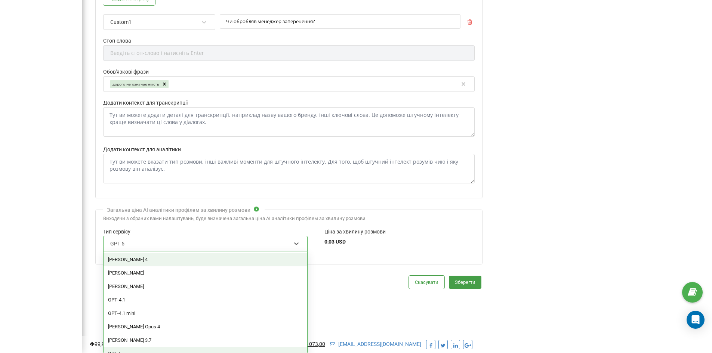
click at [301, 244] on div "GPT 5" at bounding box center [205, 244] width 205 height 16
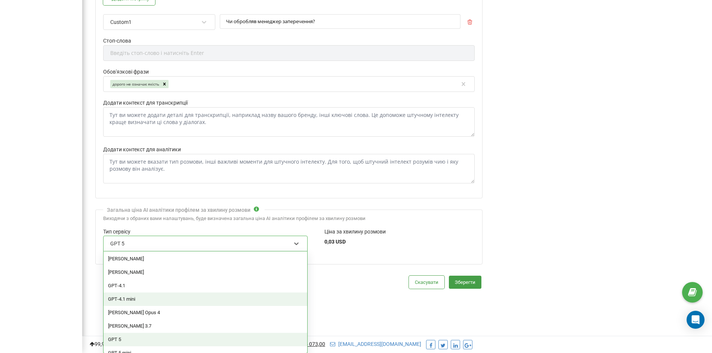
scroll to position [63, 0]
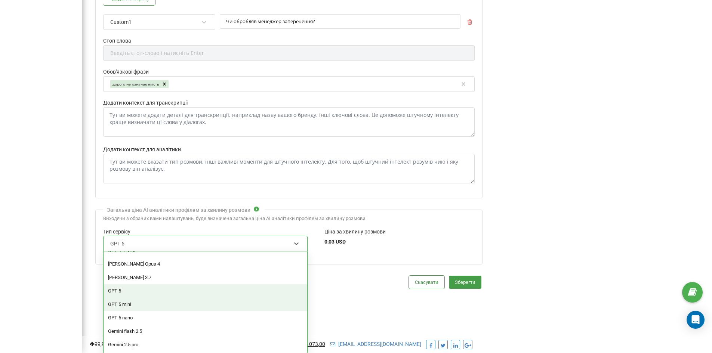
click at [158, 304] on div "GPT 5 mini" at bounding box center [206, 304] width 204 height 13
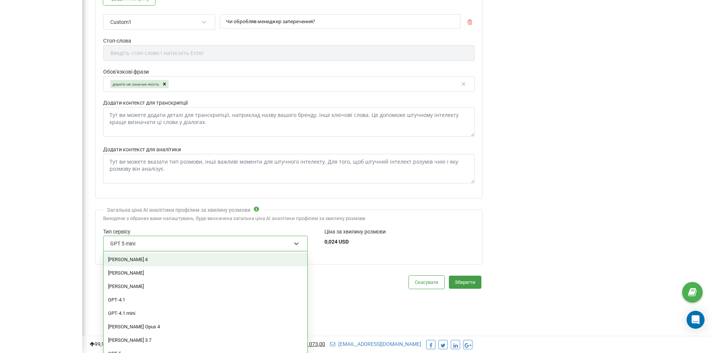
scroll to position [373004, 373314]
click at [189, 248] on div "GPT 5 mini" at bounding box center [201, 243] width 182 height 13
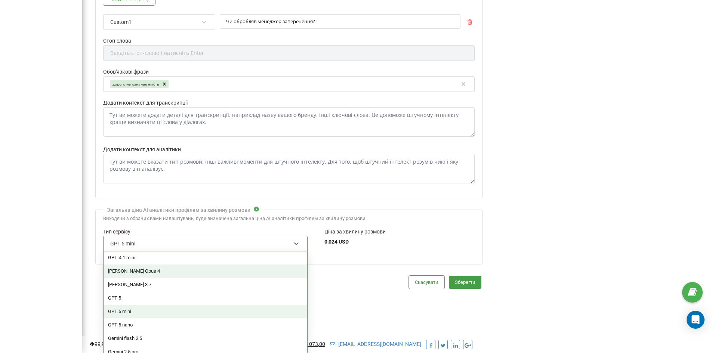
scroll to position [63, 0]
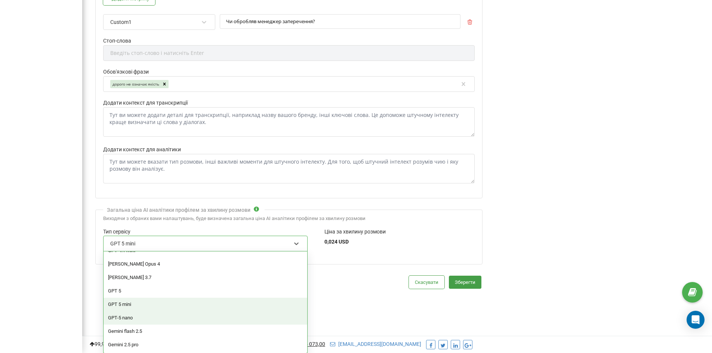
click at [153, 317] on div "GPT-5 nano" at bounding box center [206, 317] width 204 height 13
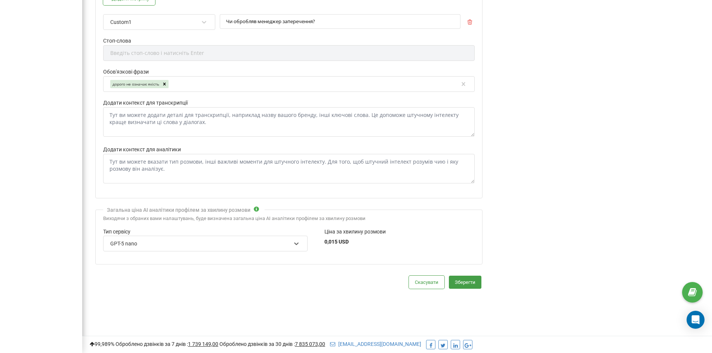
scroll to position [937, 630]
click at [177, 244] on div "GPT-5 nano" at bounding box center [201, 243] width 182 height 13
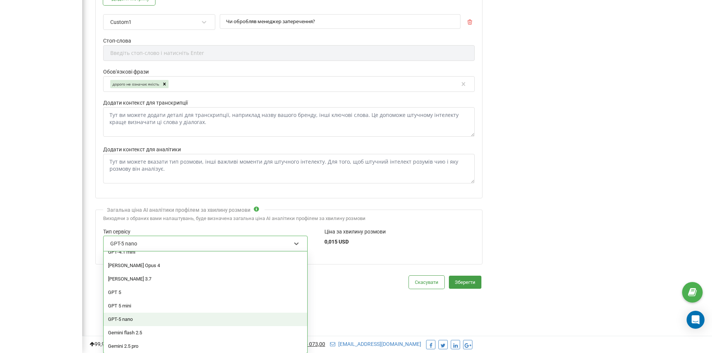
scroll to position [63, 0]
click at [140, 288] on div "GPT 5" at bounding box center [206, 291] width 204 height 13
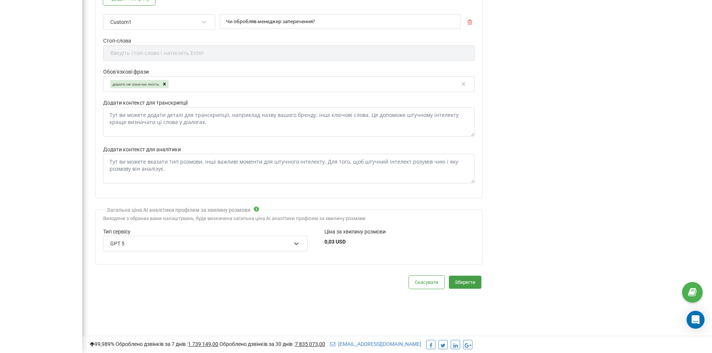
scroll to position [937, 630]
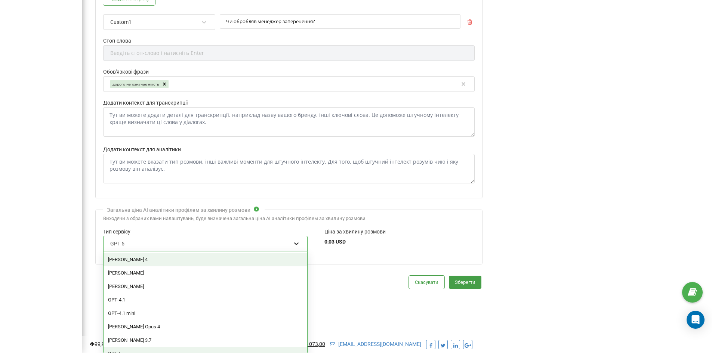
scroll to position [373004, 373314]
click at [296, 243] on icon at bounding box center [296, 243] width 7 height 7
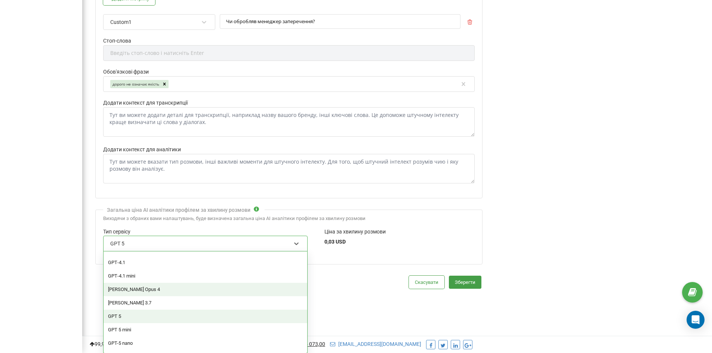
scroll to position [63, 0]
click at [190, 317] on div "GPT-5 nano" at bounding box center [206, 317] width 204 height 13
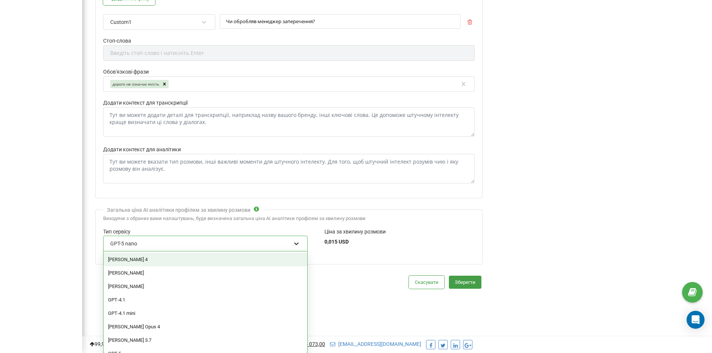
scroll to position [373004, 373314]
click at [299, 242] on div at bounding box center [297, 244] width 10 height 10
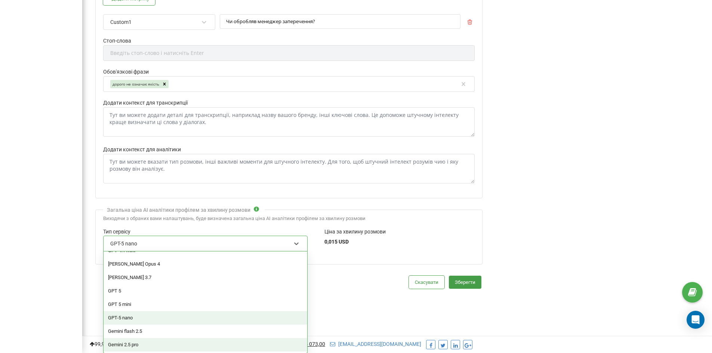
click at [184, 344] on div "Gemini 2.5 pro" at bounding box center [206, 344] width 204 height 13
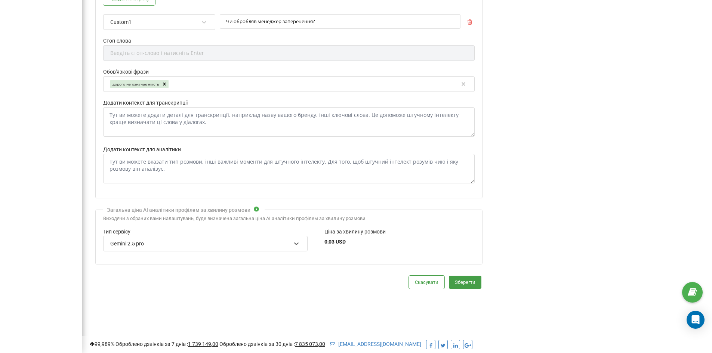
click at [224, 248] on div "Gemini 2.5 pro" at bounding box center [201, 243] width 182 height 13
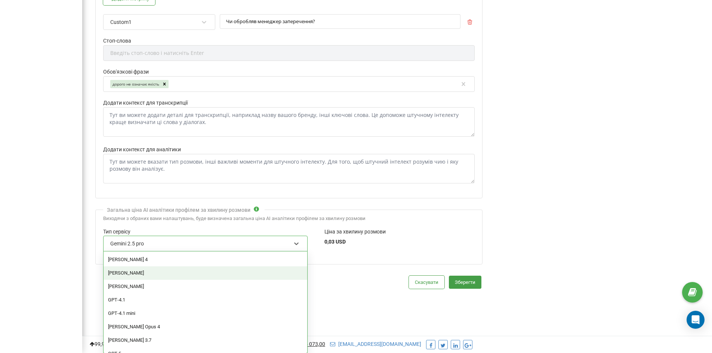
scroll to position [63, 0]
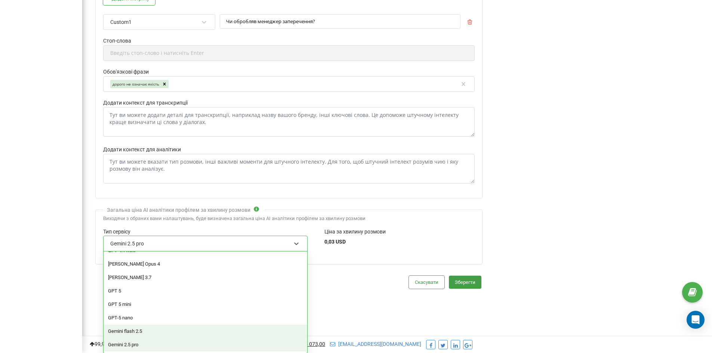
click at [163, 332] on div "Gemini flash 2.5" at bounding box center [206, 331] width 204 height 13
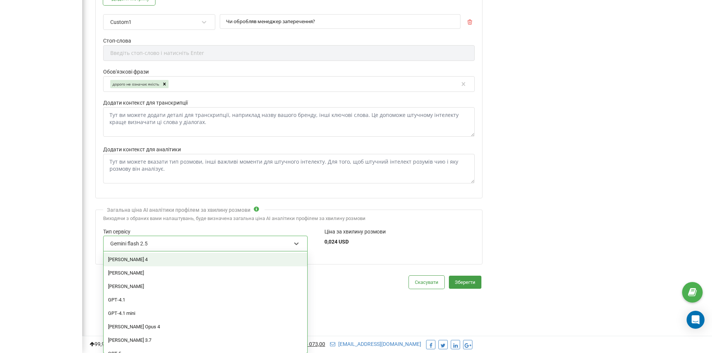
click at [169, 245] on div "Gemini flash 2.5" at bounding box center [201, 243] width 182 height 13
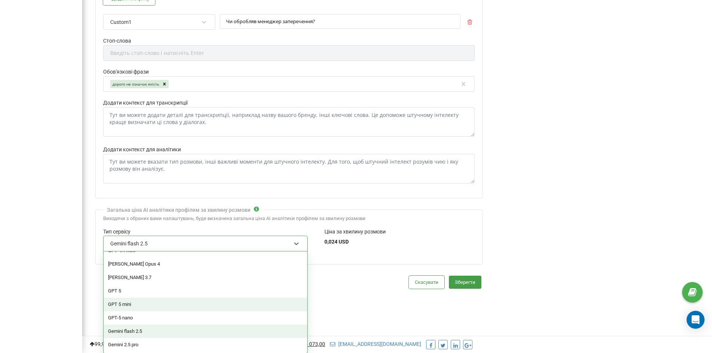
click at [137, 304] on div "GPT 5 mini" at bounding box center [206, 304] width 204 height 13
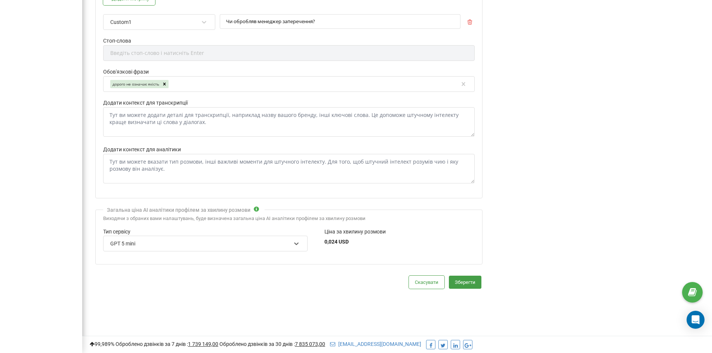
click at [156, 246] on div "GPT 5 mini" at bounding box center [201, 243] width 182 height 13
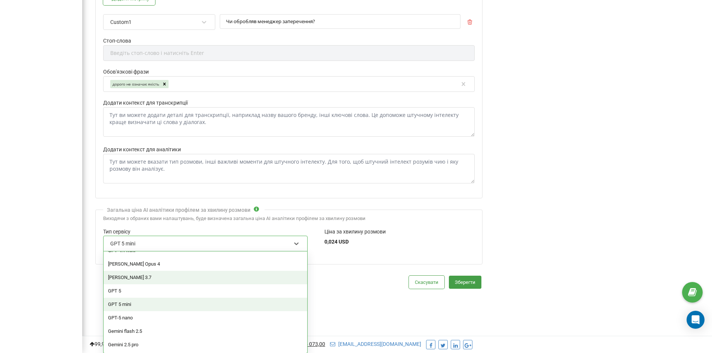
click at [141, 274] on div "Claude Sonnet 3.7" at bounding box center [206, 277] width 204 height 13
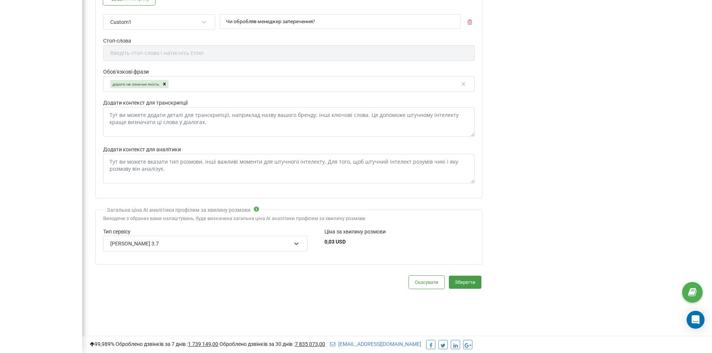
click at [199, 246] on div "Claude Sonnet 3.7" at bounding box center [201, 243] width 182 height 13
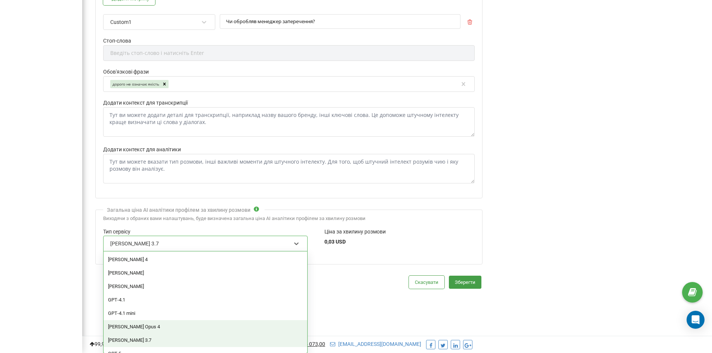
click at [163, 325] on div "Claude Opus 4" at bounding box center [206, 326] width 204 height 13
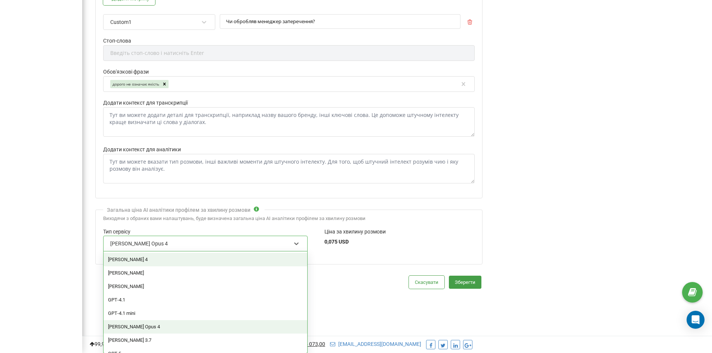
click at [186, 247] on div "Claude Opus 4" at bounding box center [201, 243] width 182 height 13
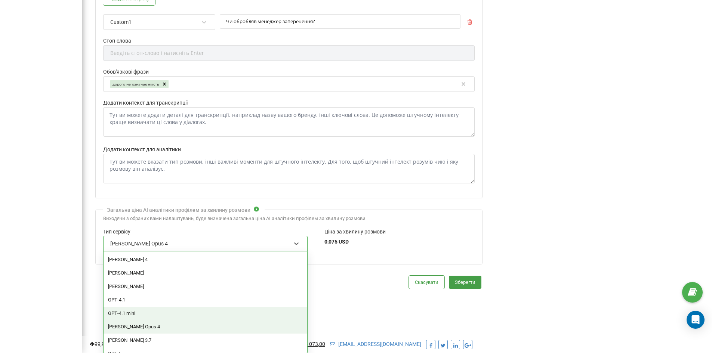
click at [145, 314] on div "GPT‑4.1 mini" at bounding box center [206, 313] width 204 height 13
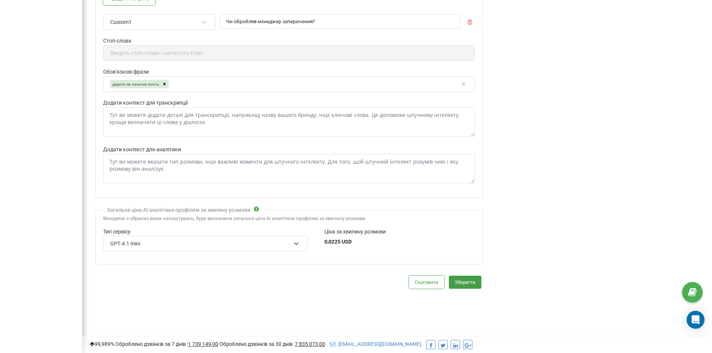
click at [163, 244] on div "GPT‑4.1 mini" at bounding box center [201, 243] width 182 height 13
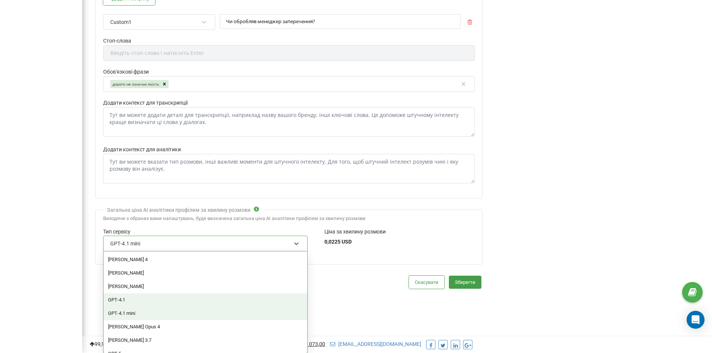
click at [150, 304] on div "GPT‑4.1" at bounding box center [206, 300] width 204 height 13
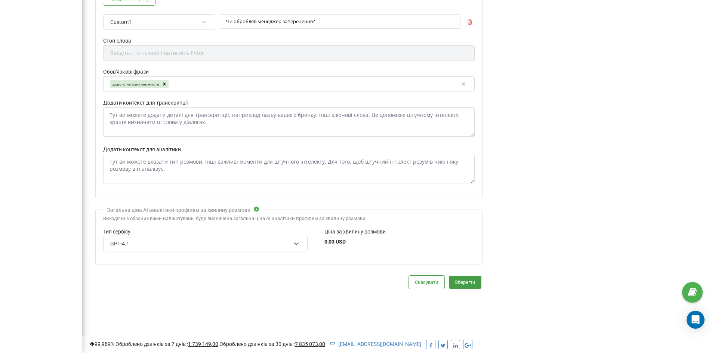
click at [182, 243] on div "GPT‑4.1" at bounding box center [201, 243] width 182 height 13
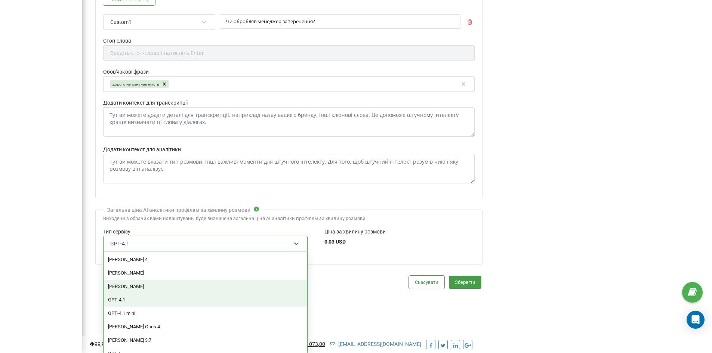
click at [153, 284] on div "Claude Haiku" at bounding box center [206, 286] width 204 height 13
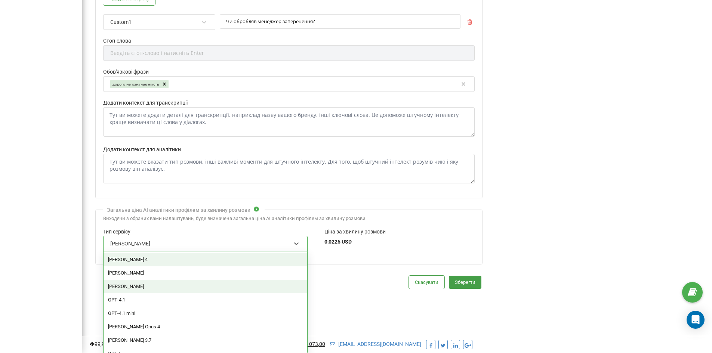
click at [194, 246] on div "Claude Haiku" at bounding box center [201, 243] width 182 height 13
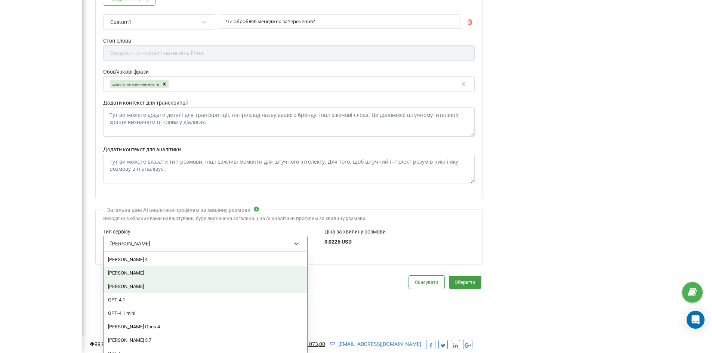
click at [155, 275] on div "Claude Opus" at bounding box center [206, 273] width 204 height 13
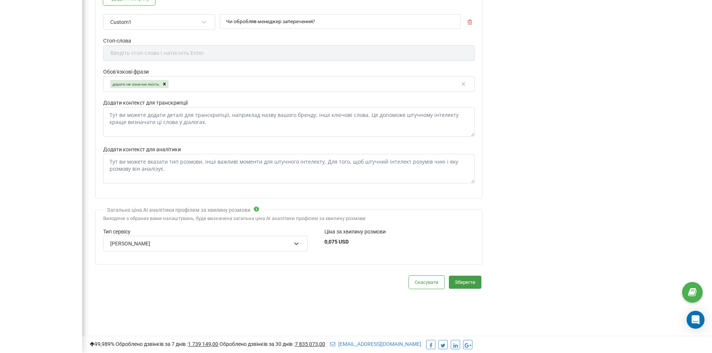
click at [178, 241] on div "Claude Opus" at bounding box center [201, 243] width 182 height 13
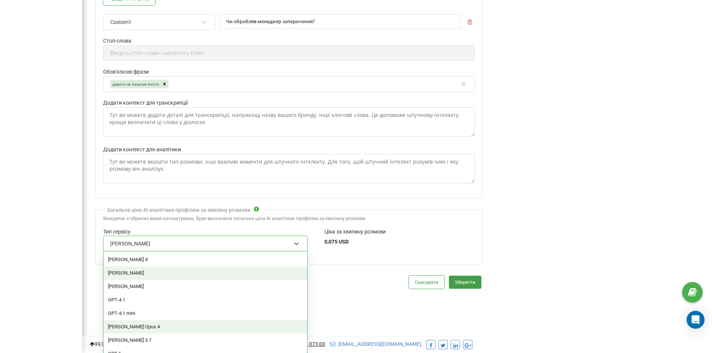
click at [165, 328] on div "Claude Opus 4" at bounding box center [206, 326] width 204 height 13
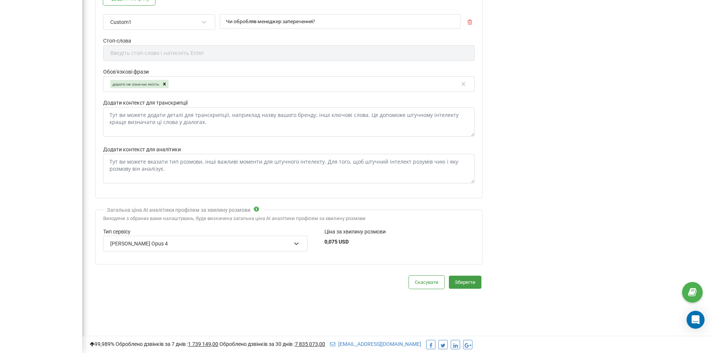
click at [157, 239] on div "Claude Opus 4" at bounding box center [201, 243] width 182 height 13
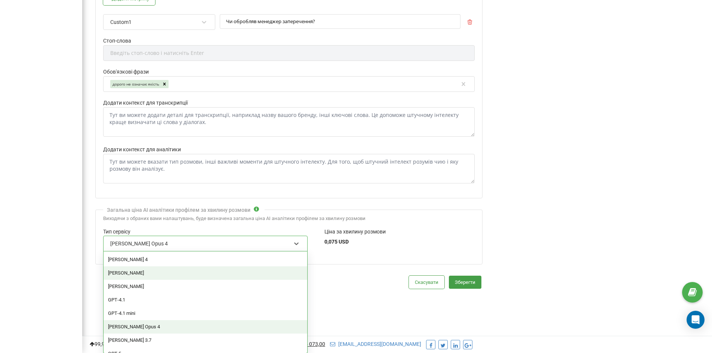
click at [144, 270] on div "Claude Opus" at bounding box center [206, 273] width 204 height 13
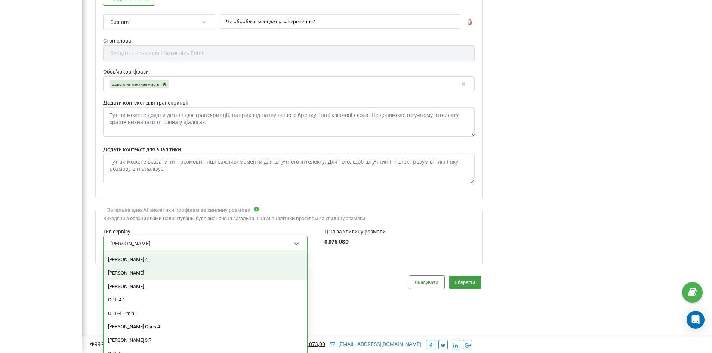
click at [160, 247] on div "Claude Opus" at bounding box center [201, 243] width 182 height 13
click at [153, 261] on div "Claude Sonnet 4" at bounding box center [206, 259] width 204 height 13
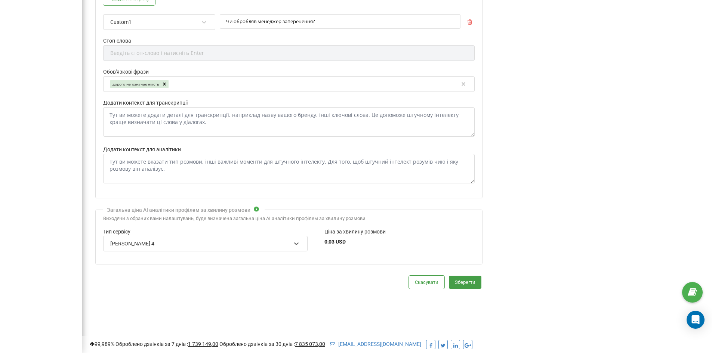
click at [161, 249] on div "Claude Sonnet 4" at bounding box center [201, 243] width 182 height 13
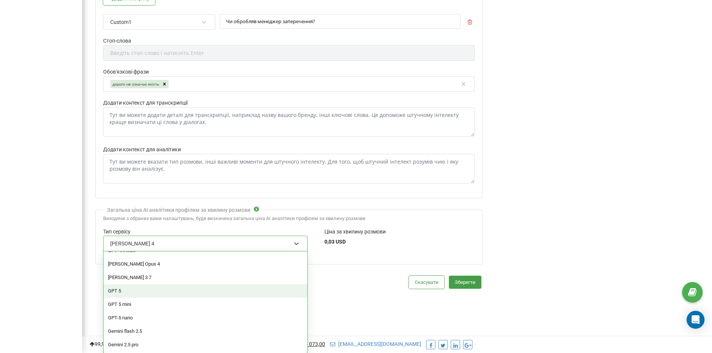
click at [150, 292] on div "GPT 5" at bounding box center [206, 291] width 204 height 13
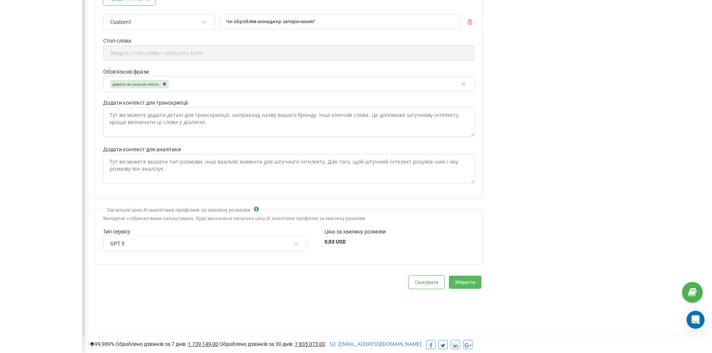
click at [473, 283] on button "Зберегти" at bounding box center [465, 282] width 33 height 13
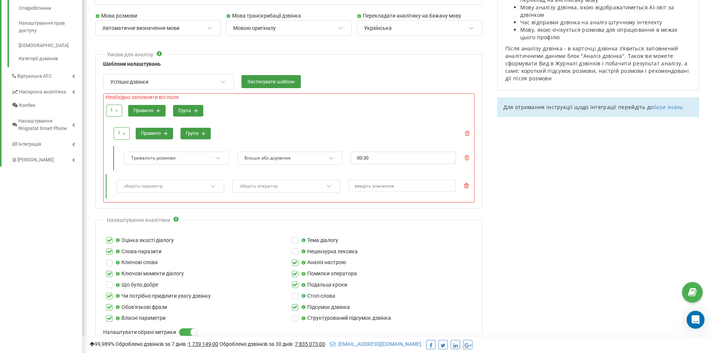
click at [467, 187] on icon at bounding box center [466, 185] width 5 height 5
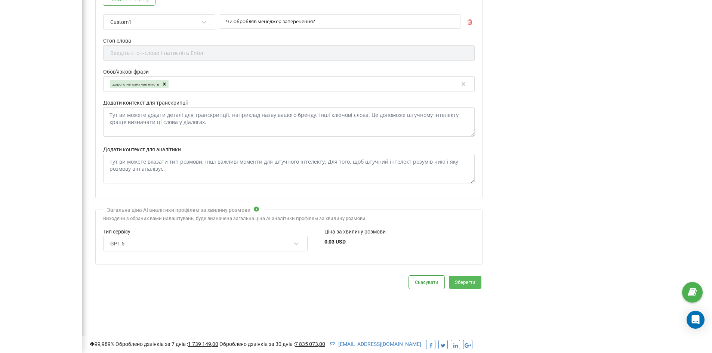
click at [463, 281] on button "Зберегти" at bounding box center [465, 282] width 33 height 13
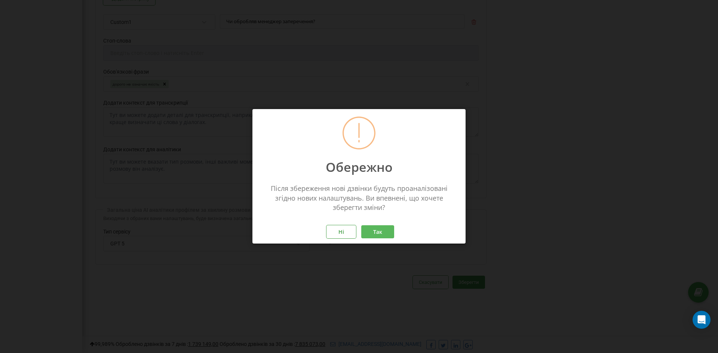
click at [387, 234] on button "Так" at bounding box center [377, 232] width 33 height 13
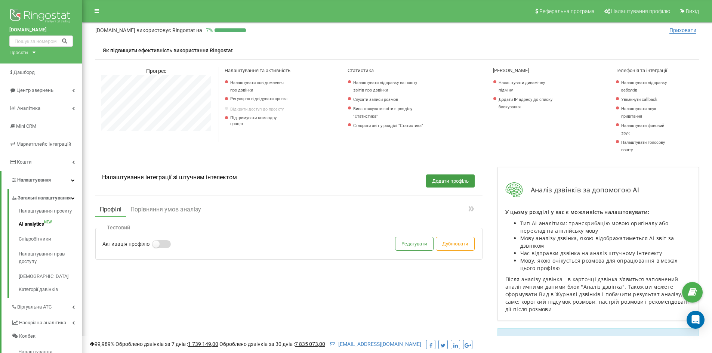
click at [159, 241] on label at bounding box center [156, 240] width 6 height 1
click at [0, 0] on input "Активація профілю" at bounding box center [0, 0] width 0 height 0
click at [418, 243] on button "Редагувати" at bounding box center [415, 243] width 38 height 13
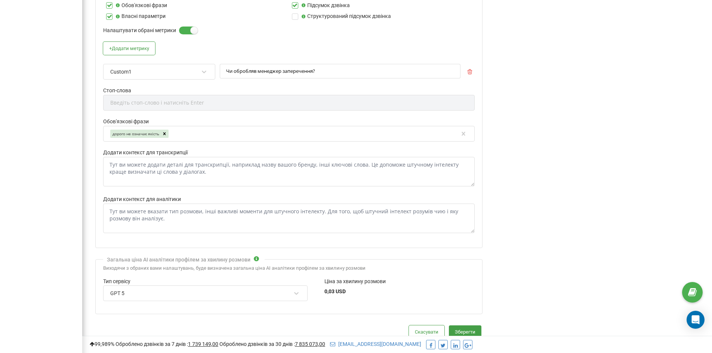
scroll to position [524, 0]
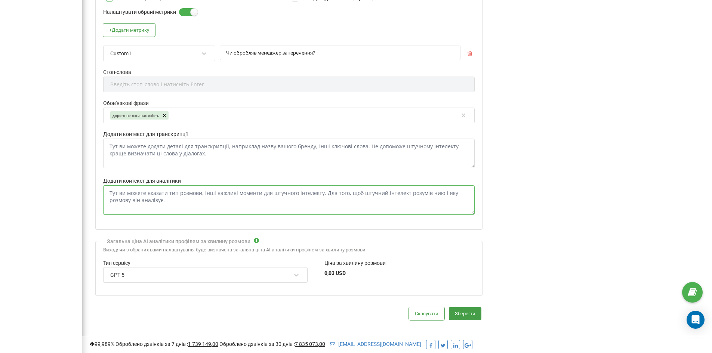
click at [132, 196] on textarea "Додати контекст для аналітики" at bounding box center [289, 200] width 372 height 30
click at [137, 144] on textarea "Додати контекст для транскрипції" at bounding box center [289, 154] width 372 height 30
click at [424, 316] on button "Скасувати" at bounding box center [427, 313] width 36 height 13
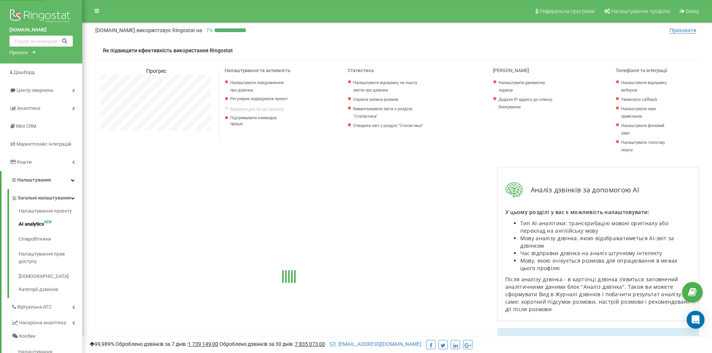
scroll to position [373492, 373311]
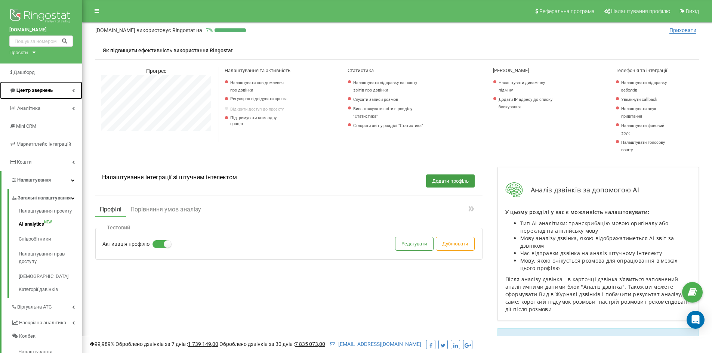
click at [46, 88] on span "Центр звернень" at bounding box center [34, 91] width 36 height 6
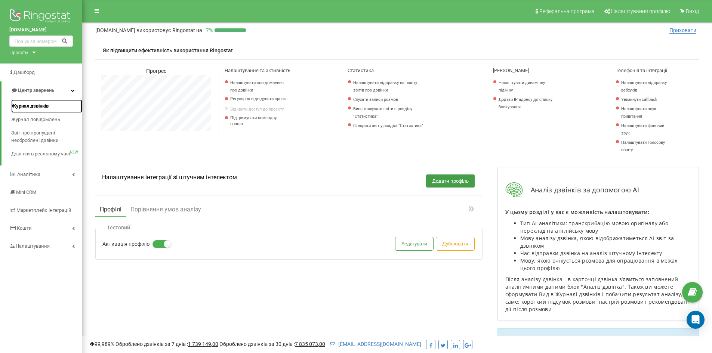
click at [37, 104] on span "Журнал дзвінків" at bounding box center [29, 105] width 37 height 7
click at [40, 104] on span "Журнал дзвінків" at bounding box center [29, 105] width 37 height 7
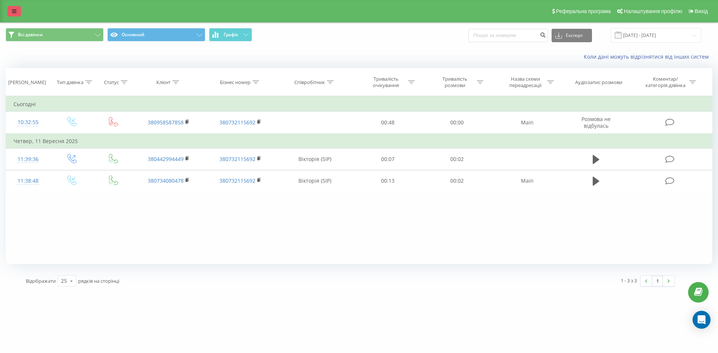
click at [13, 12] on icon at bounding box center [14, 11] width 4 height 5
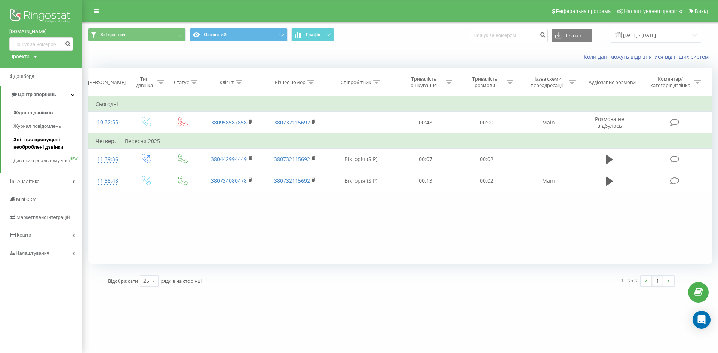
click at [37, 144] on span "Звіт про пропущені необроблені дзвінки" at bounding box center [45, 143] width 65 height 15
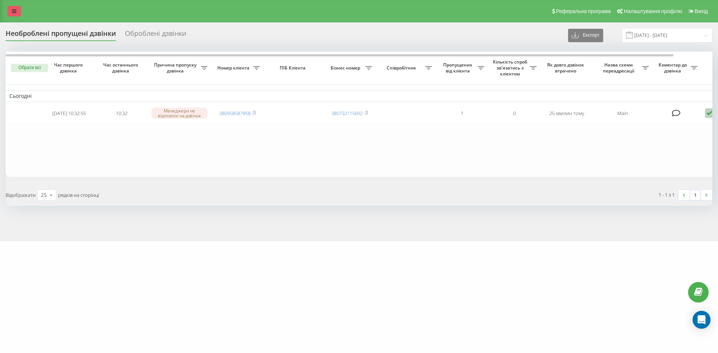
click at [12, 10] on icon at bounding box center [14, 11] width 4 height 5
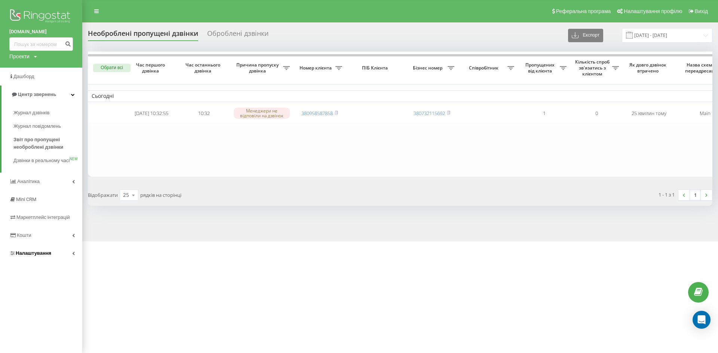
click at [31, 256] on span "Налаштування" at bounding box center [34, 254] width 36 height 6
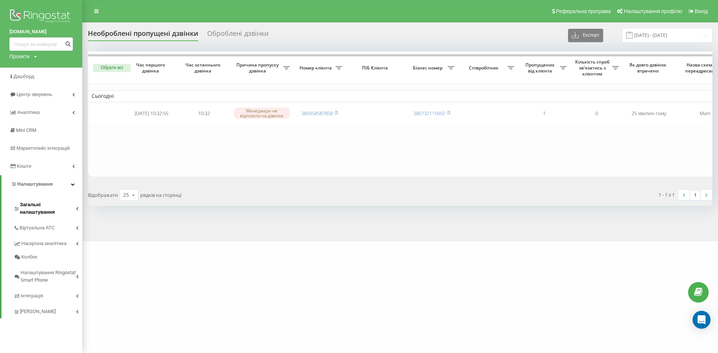
click at [37, 206] on span "Загальні налаштування" at bounding box center [48, 208] width 56 height 15
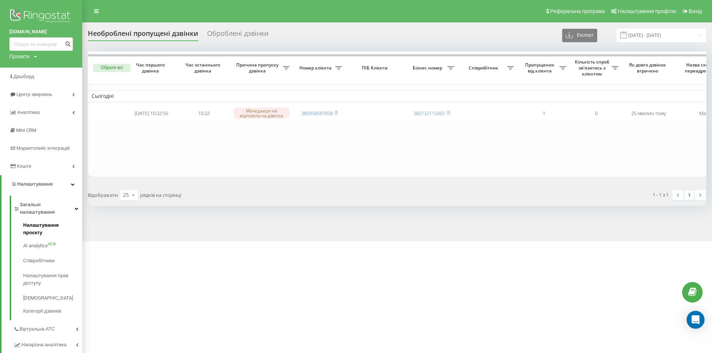
click at [43, 222] on span "Налаштування проєкту" at bounding box center [50, 229] width 55 height 15
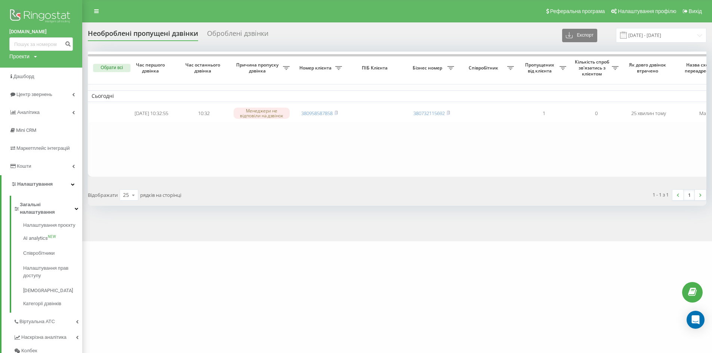
click at [33, 30] on link "[DOMAIN_NAME]" at bounding box center [41, 31] width 64 height 7
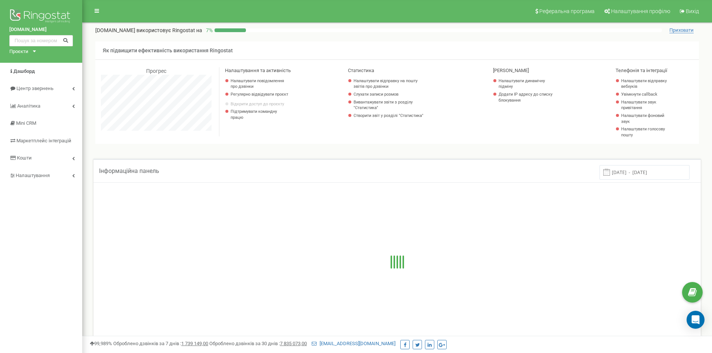
scroll to position [449, 630]
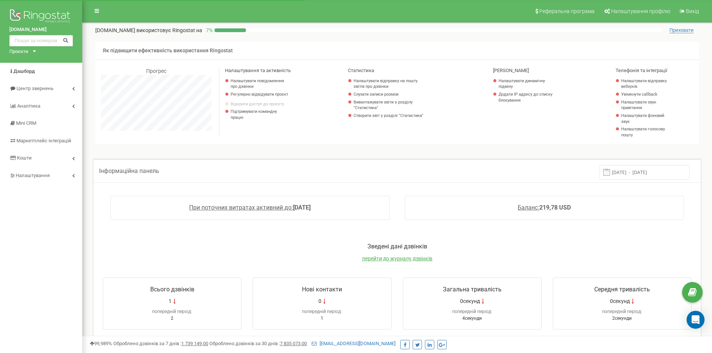
scroll to position [449, 630]
click at [42, 30] on link "[DOMAIN_NAME]" at bounding box center [41, 29] width 64 height 7
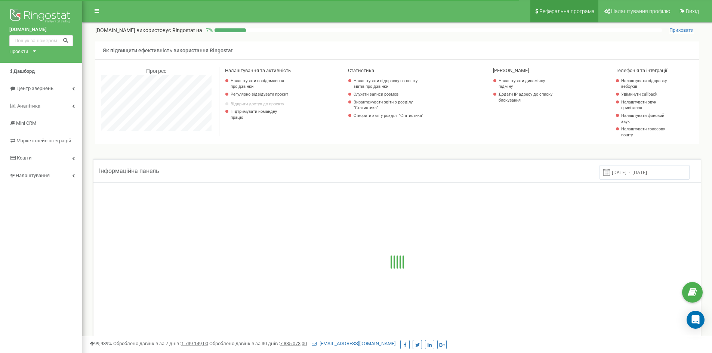
scroll to position [449, 630]
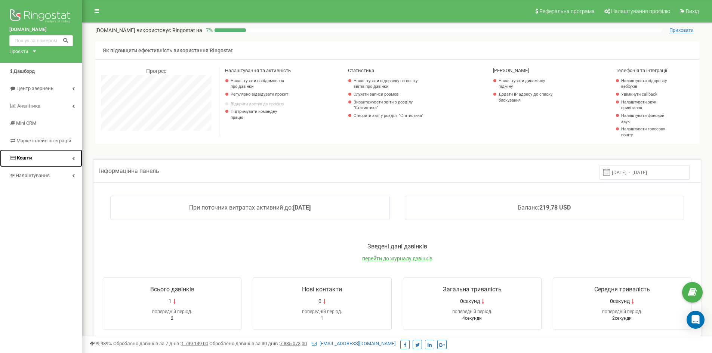
click at [51, 160] on link "Кошти" at bounding box center [41, 159] width 82 height 18
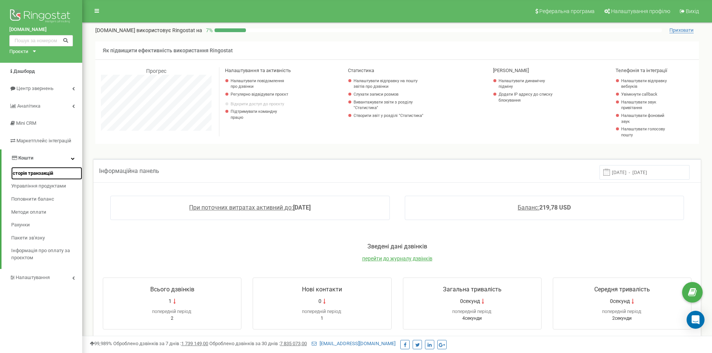
click at [37, 172] on span "Історія транзакцій" at bounding box center [32, 173] width 42 height 7
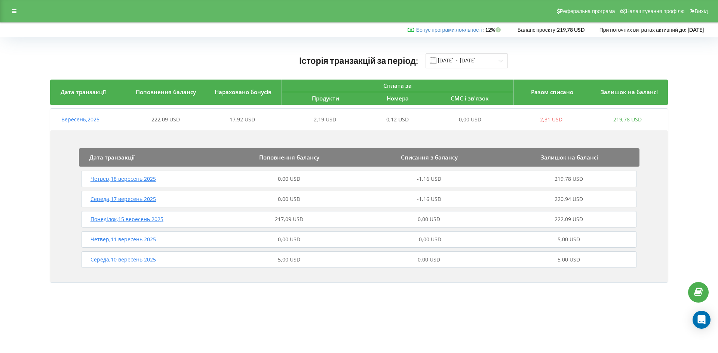
click at [515, 307] on body "Реферальна програма Налаштування профілю Вихід Бонус програми лояльності : Бону…" at bounding box center [359, 176] width 718 height 353
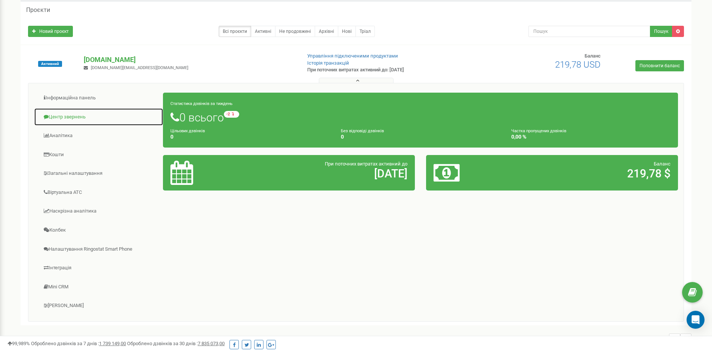
click at [73, 118] on link "Центр звернень" at bounding box center [98, 117] width 129 height 18
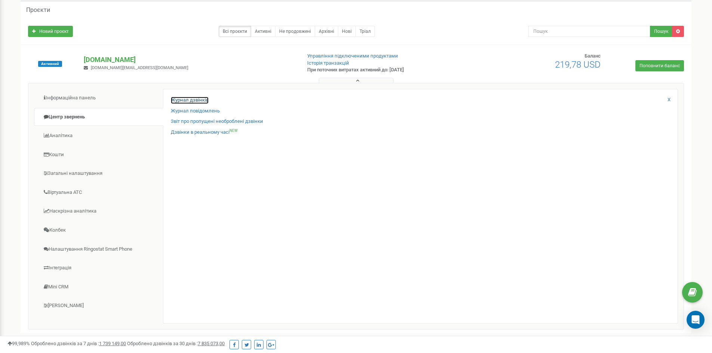
click at [179, 100] on link "Журнал дзвінків" at bounding box center [190, 100] width 38 height 7
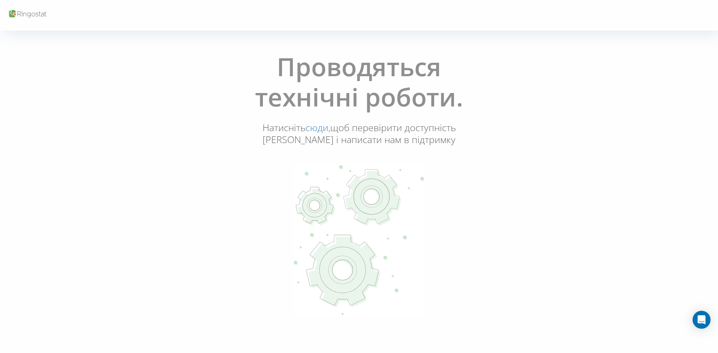
click at [317, 129] on link "сюди," at bounding box center [318, 127] width 25 height 13
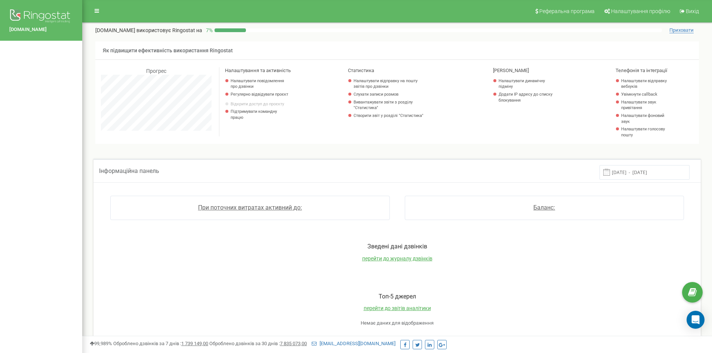
scroll to position [449, 630]
